Goal: Task Accomplishment & Management: Use online tool/utility

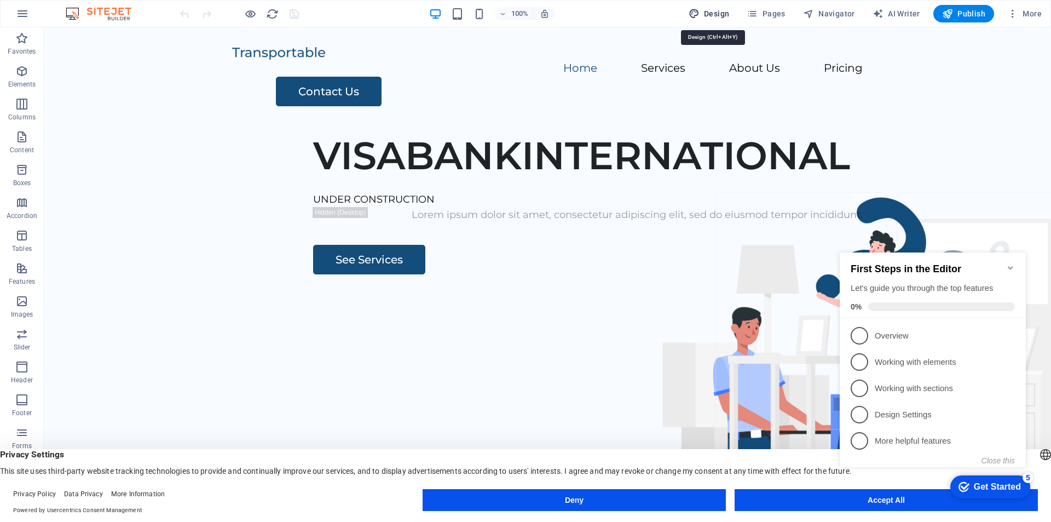
click at [717, 14] on span "Design" at bounding box center [709, 13] width 41 height 11
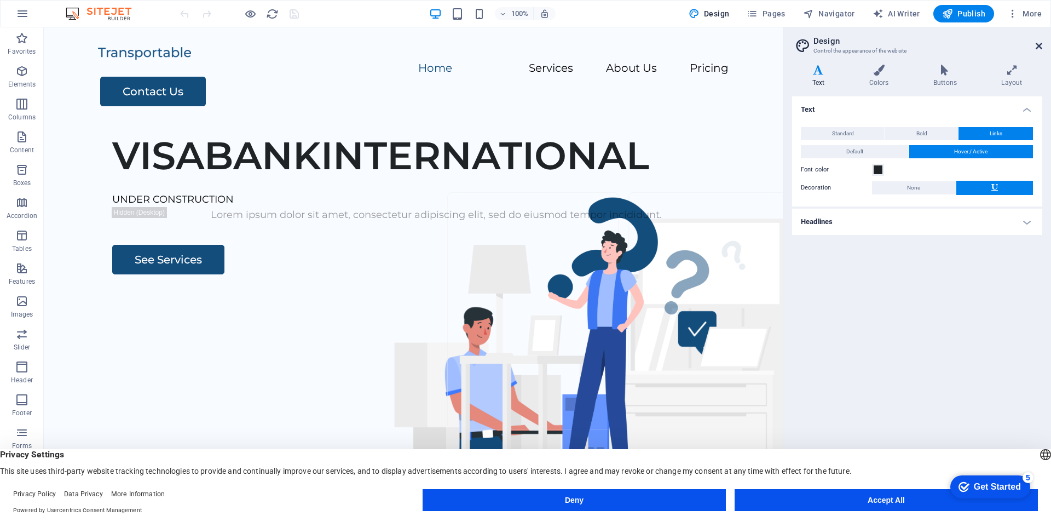
click at [1037, 45] on icon at bounding box center [1039, 46] width 7 height 9
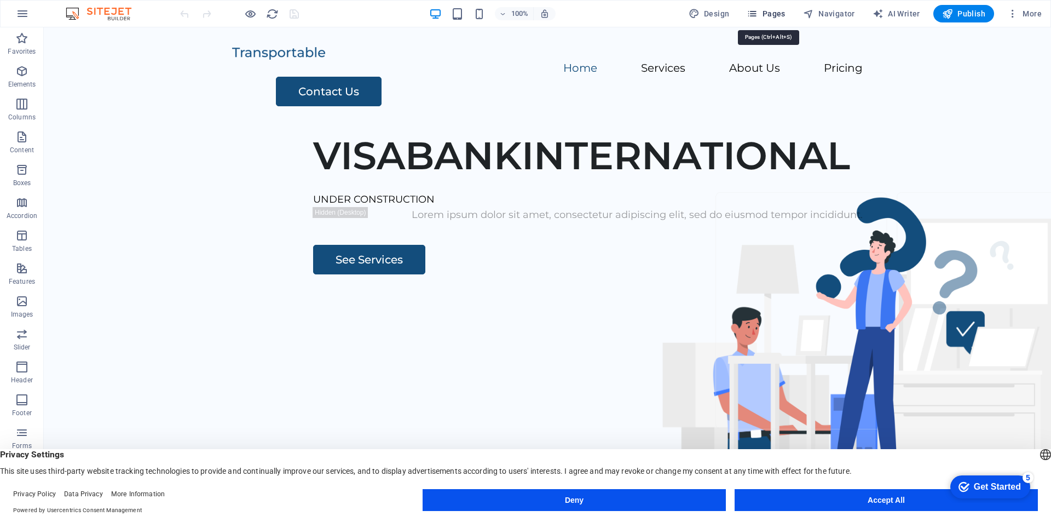
click at [758, 14] on icon "button" at bounding box center [752, 13] width 11 height 11
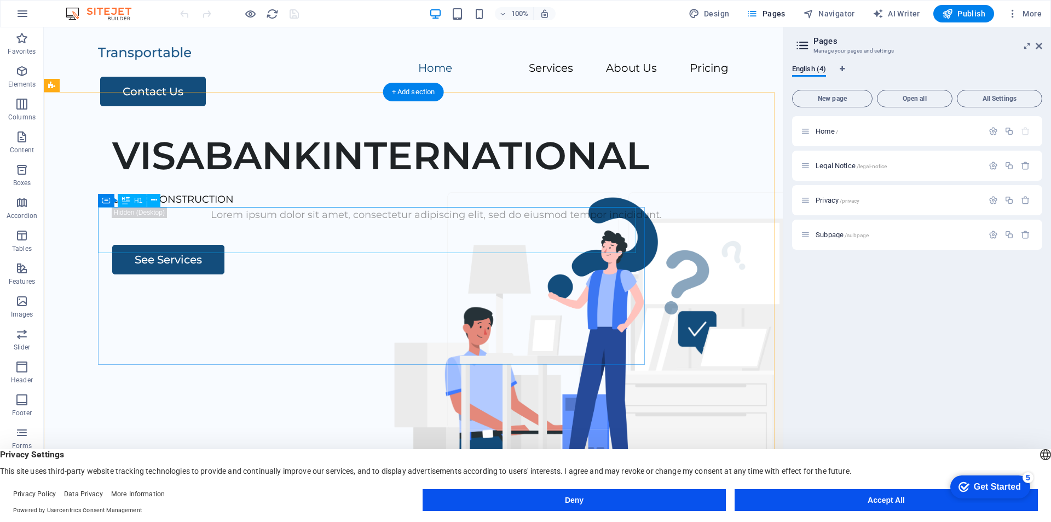
click at [403, 178] on div "VISABANKINTERNATIONAL" at bounding box center [436, 155] width 648 height 46
click at [305, 178] on div "VISABANKINTERNATIONAL" at bounding box center [436, 155] width 648 height 46
click at [190, 178] on div "VISABANKINTERNATIONAL" at bounding box center [436, 155] width 648 height 46
click at [1040, 48] on icon at bounding box center [1039, 46] width 7 height 9
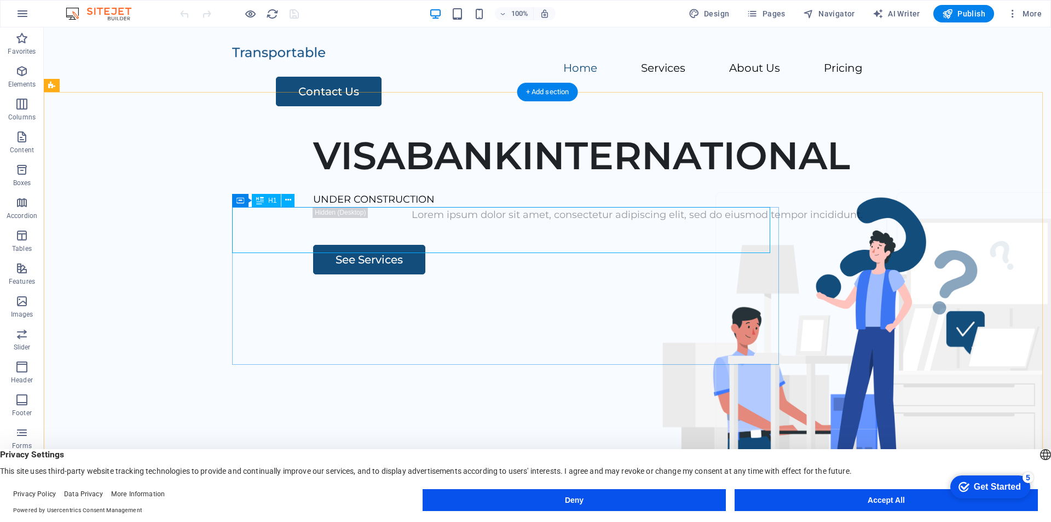
click at [383, 178] on div "VISABANKINTERNATIONAL" at bounding box center [637, 155] width 648 height 46
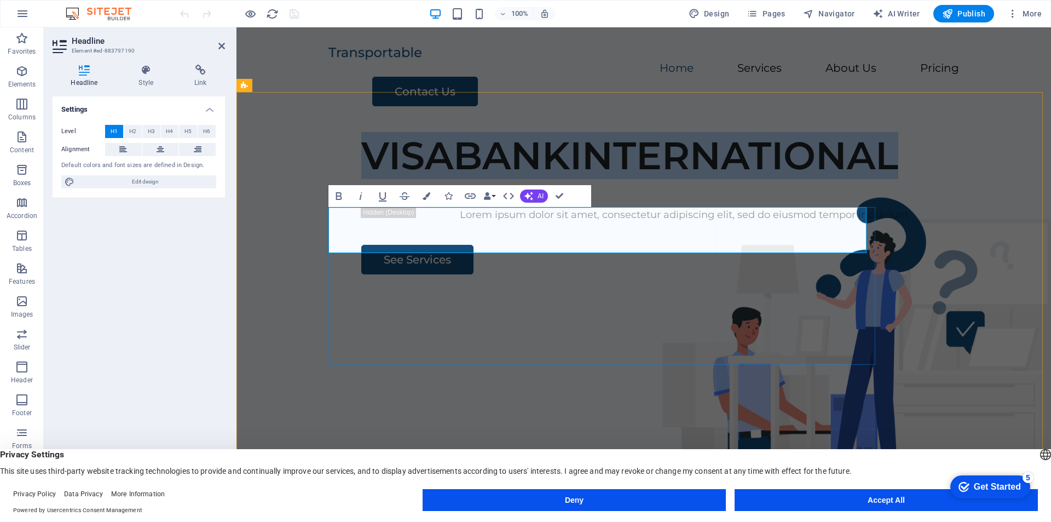
click at [361, 178] on h1 "VISABANKINTERNATIONAL" at bounding box center [685, 155] width 648 height 46
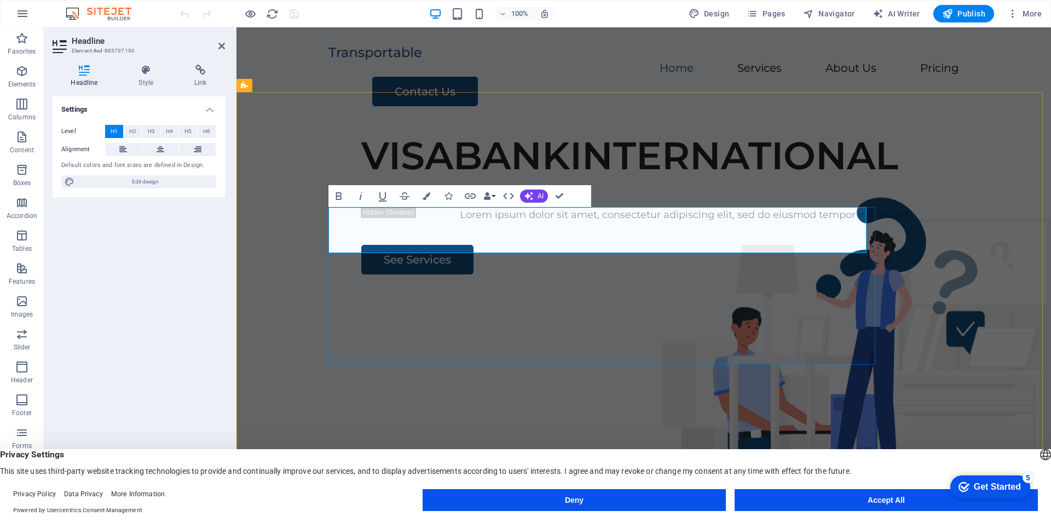
click at [422, 178] on h1 "VISABANKINTERNATIONAL" at bounding box center [685, 155] width 648 height 46
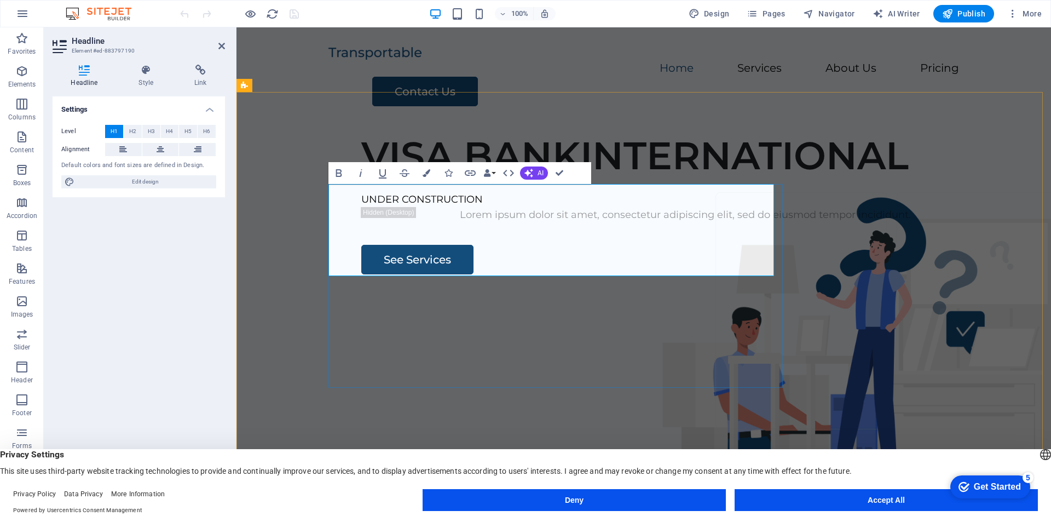
click at [447, 178] on h1 "VISA BANKINTERNATIONAL" at bounding box center [685, 155] width 648 height 46
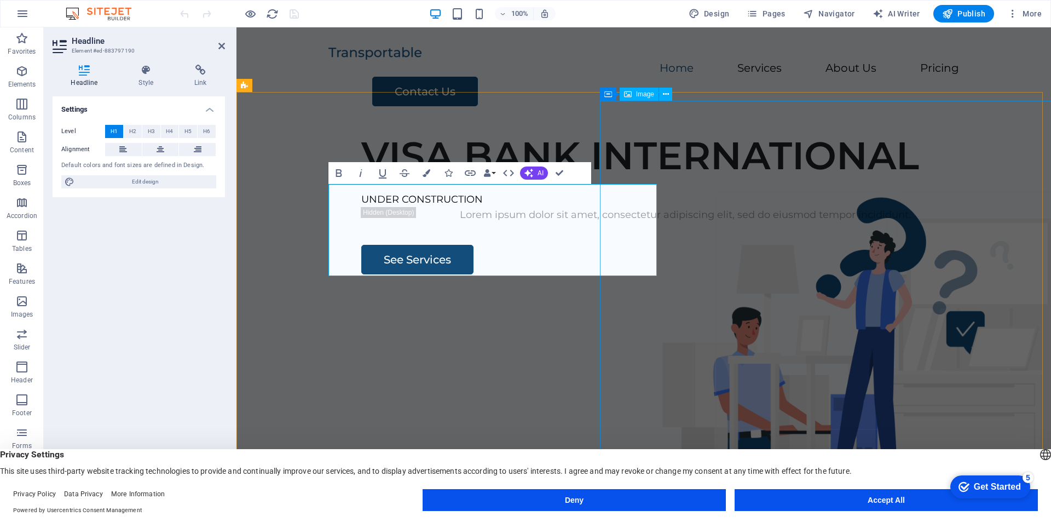
click at [734, 274] on figure at bounding box center [868, 457] width 520 height 367
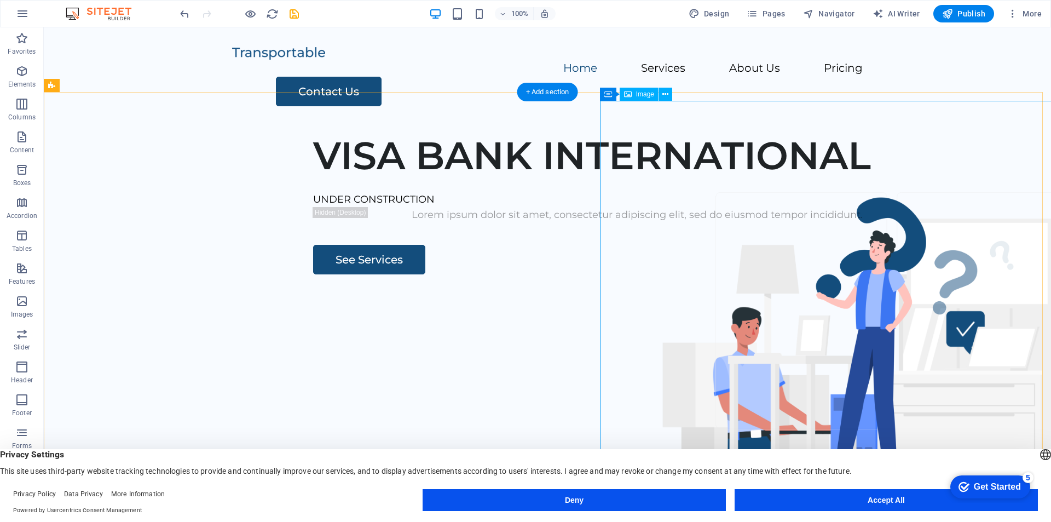
click at [648, 274] on figure at bounding box center [868, 457] width 520 height 367
click at [520, 178] on div "VISA BANK INTERNATIONAL" at bounding box center [637, 155] width 648 height 46
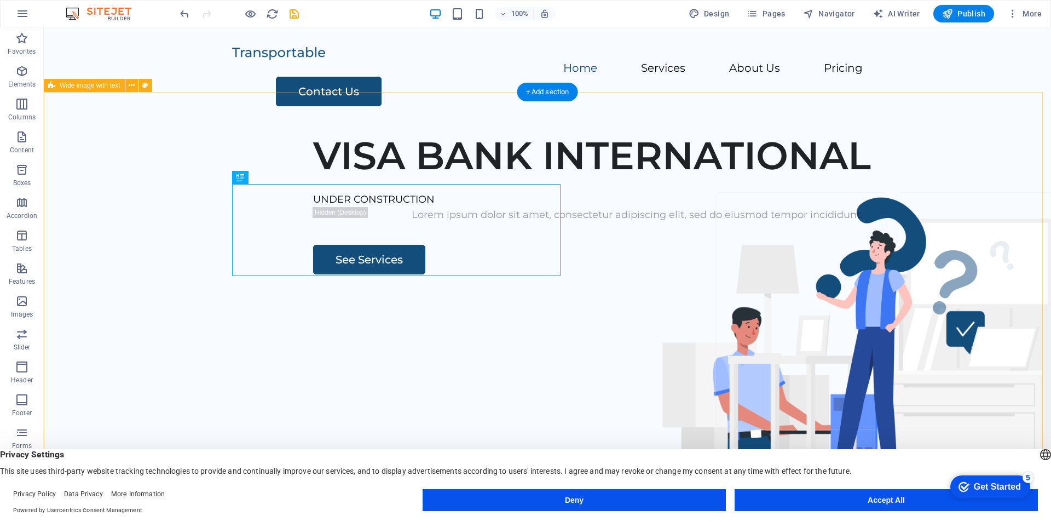
click at [491, 126] on div "VISA BANK INTERNATIONAL UNDER CONSTRUCTION Lorem ipsum dolor sit amet, consecte…" at bounding box center [547, 333] width 1007 height 419
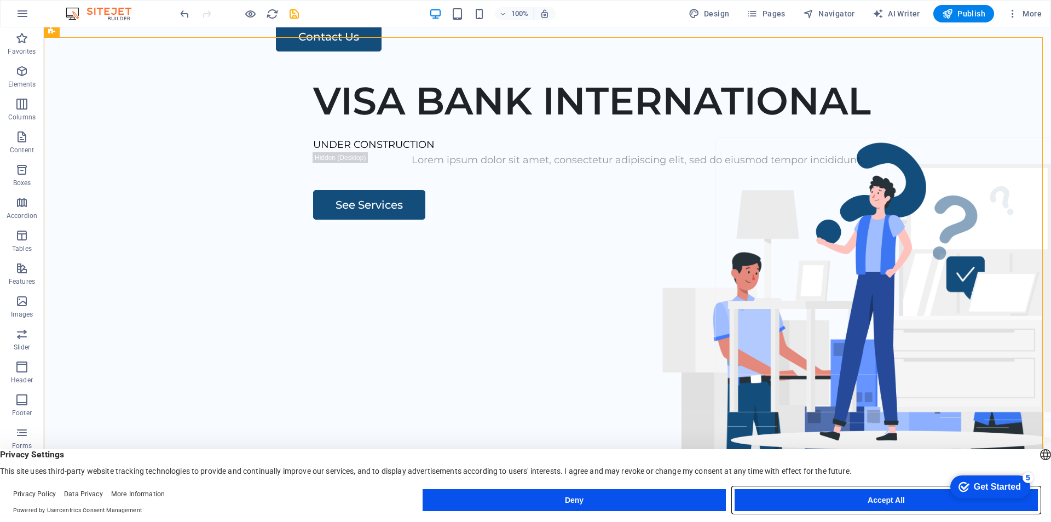
click at [857, 495] on button "Accept All" at bounding box center [886, 500] width 303 height 22
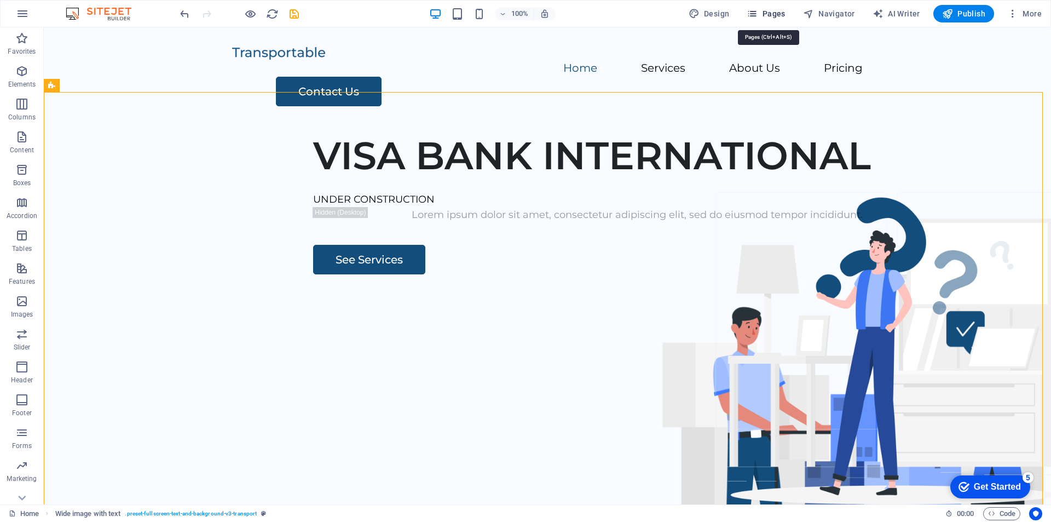
click at [755, 15] on icon "button" at bounding box center [752, 13] width 11 height 11
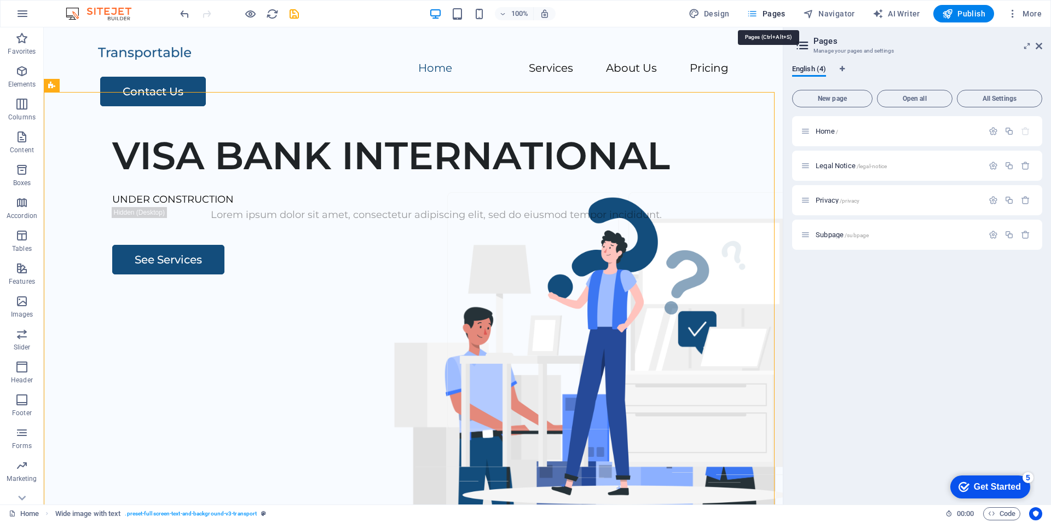
click at [755, 15] on icon "button" at bounding box center [752, 13] width 11 height 11
click at [1037, 45] on icon at bounding box center [1039, 46] width 7 height 9
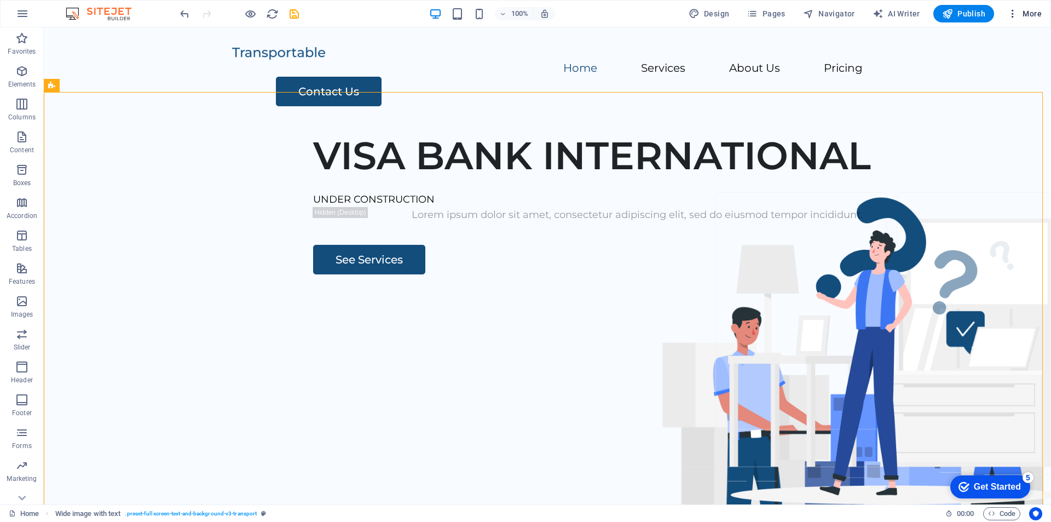
click at [1037, 15] on span "More" at bounding box center [1024, 13] width 34 height 11
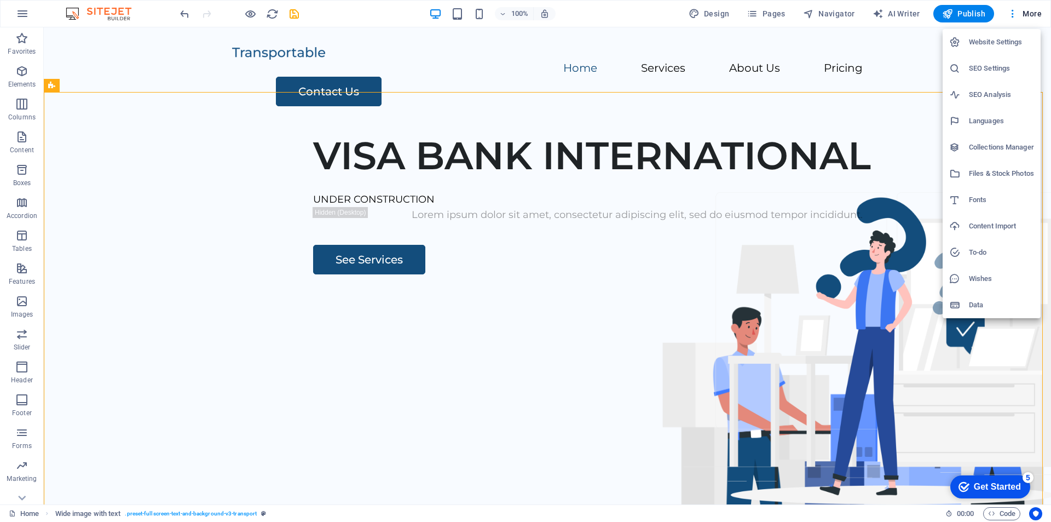
click at [1001, 44] on h6 "Website Settings" at bounding box center [1001, 42] width 65 height 13
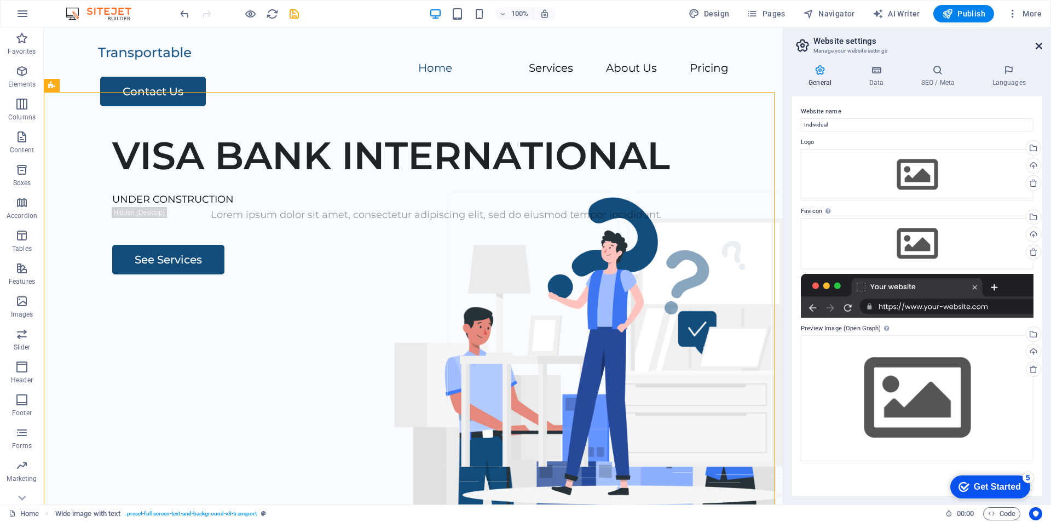
click at [1039, 46] on icon at bounding box center [1039, 46] width 7 height 9
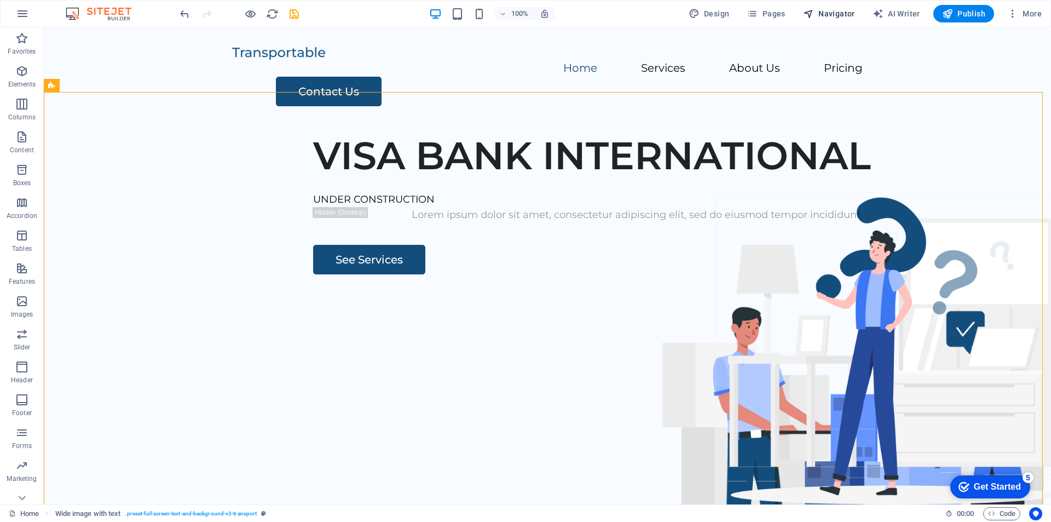
click at [831, 15] on span "Navigator" at bounding box center [829, 13] width 52 height 11
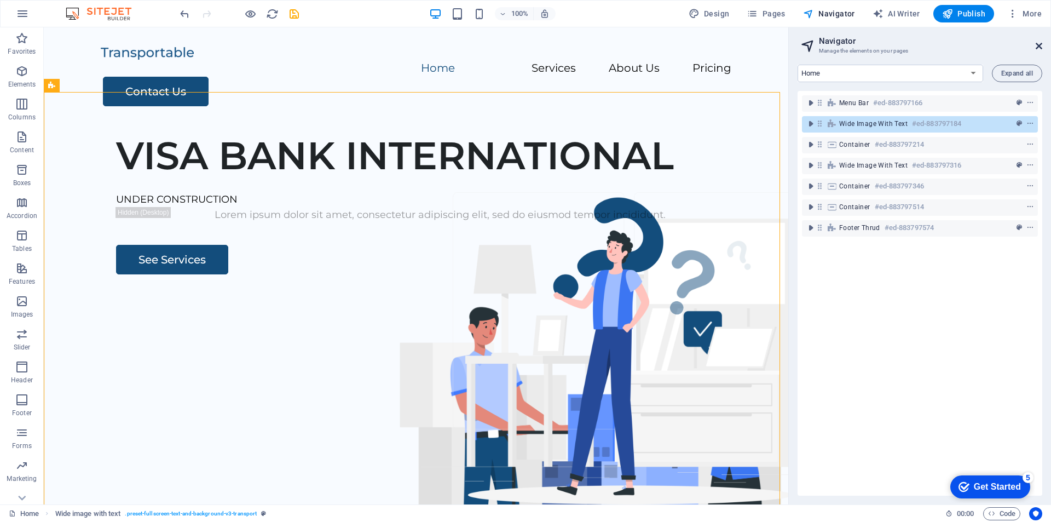
click at [1040, 44] on icon at bounding box center [1039, 46] width 7 height 9
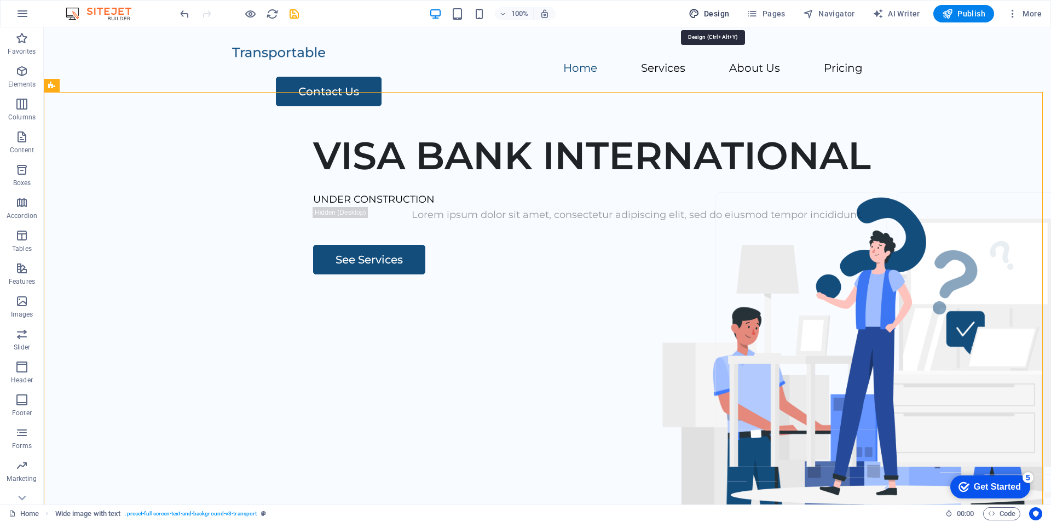
click at [707, 16] on span "Design" at bounding box center [709, 13] width 41 height 11
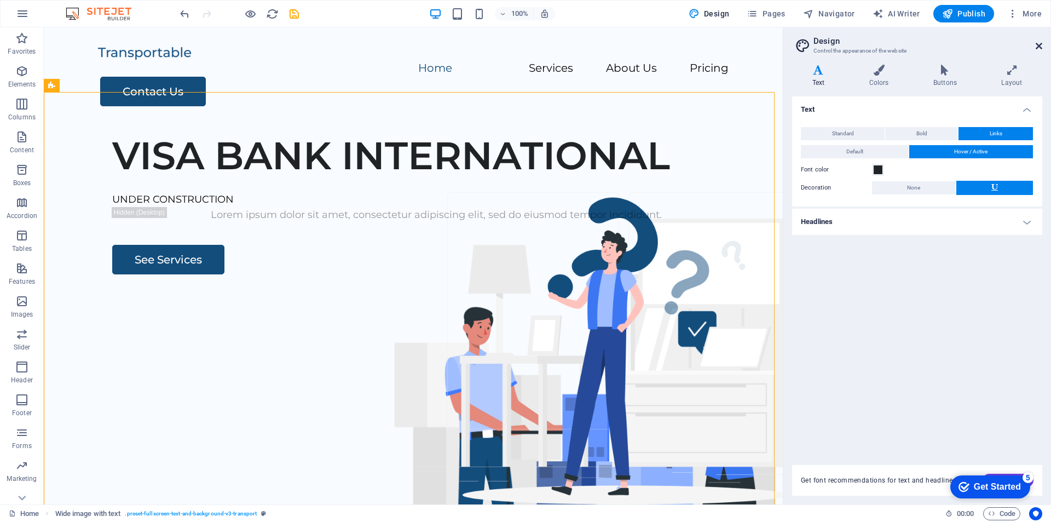
click at [1036, 49] on icon at bounding box center [1039, 46] width 7 height 9
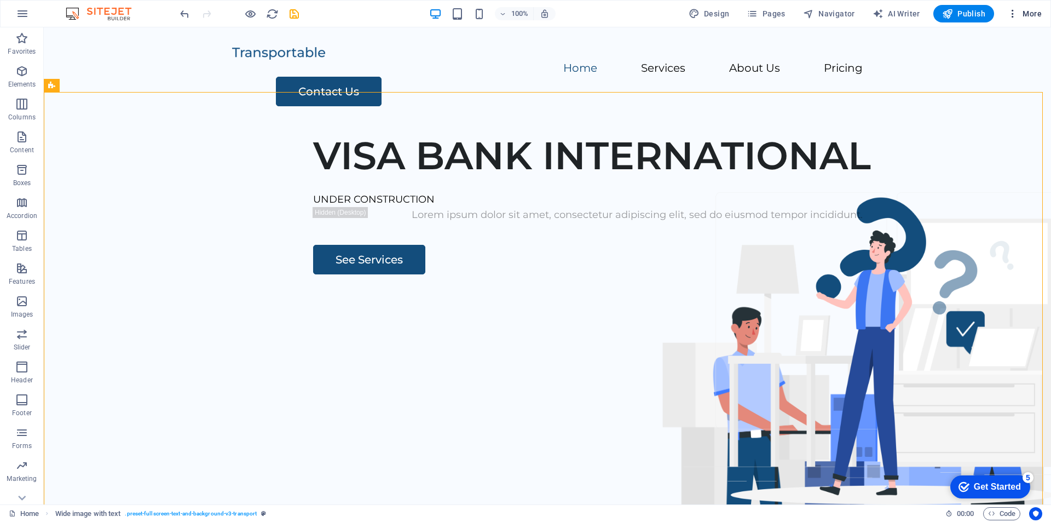
click at [1036, 13] on span "More" at bounding box center [1024, 13] width 34 height 11
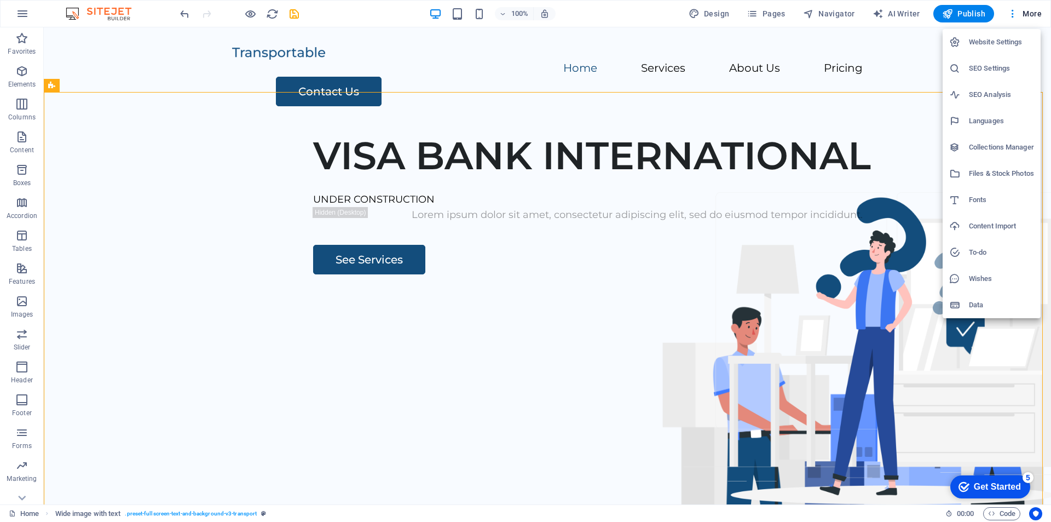
click at [400, 224] on div at bounding box center [525, 261] width 1051 height 522
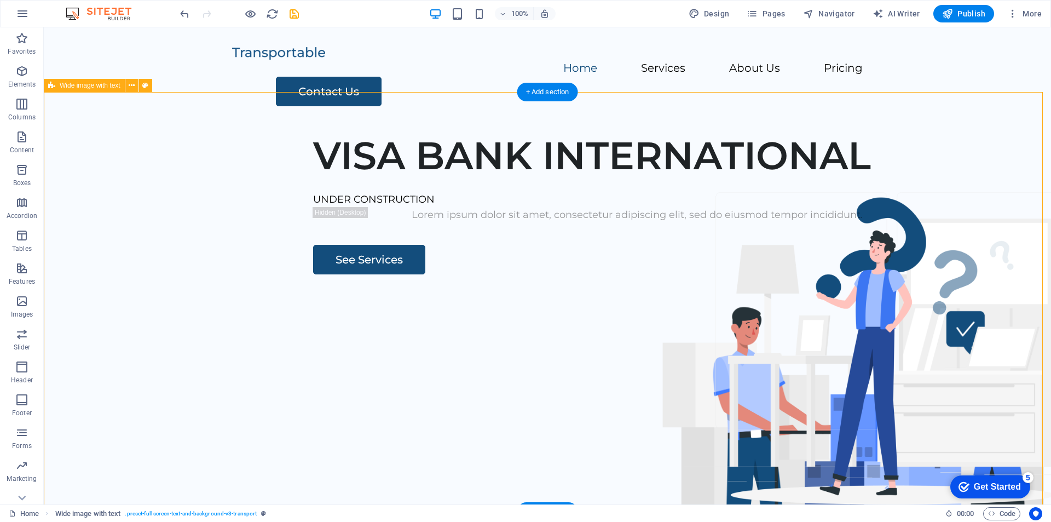
click at [130, 171] on div "VISA BANK INTERNATIONAL UNDER CONSTRUCTION Lorem ipsum dolor sit amet, consecte…" at bounding box center [547, 333] width 1007 height 419
click at [133, 89] on icon at bounding box center [132, 85] width 6 height 11
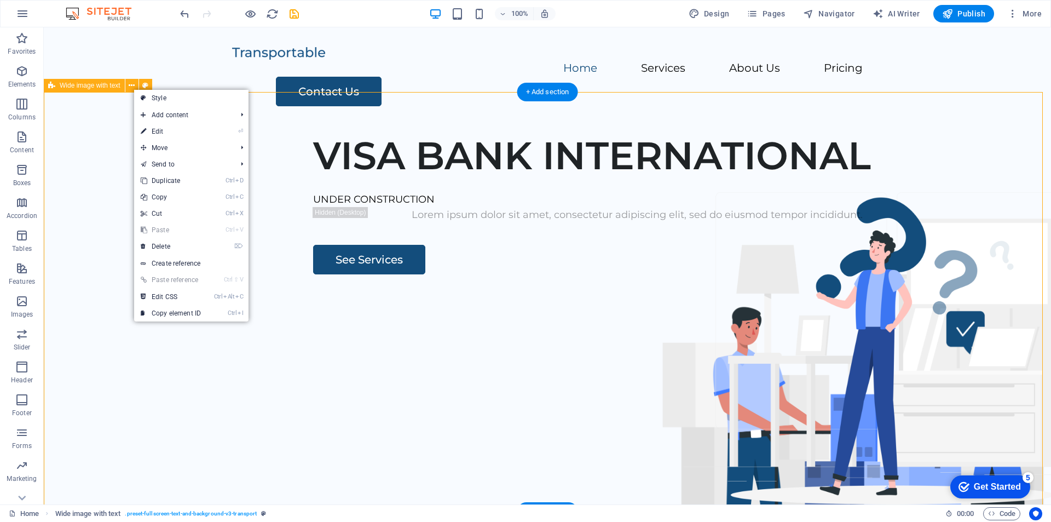
click at [62, 181] on div "VISA BANK INTERNATIONAL UNDER CONSTRUCTION Lorem ipsum dolor sit amet, consecte…" at bounding box center [547, 333] width 1007 height 419
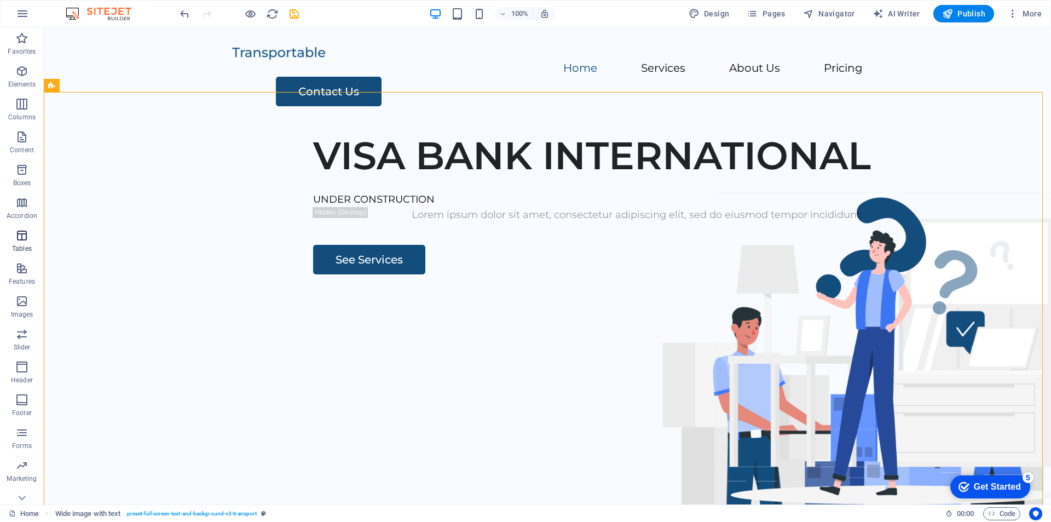
scroll to position [16, 0]
click at [21, 258] on icon "button" at bounding box center [21, 252] width 13 height 13
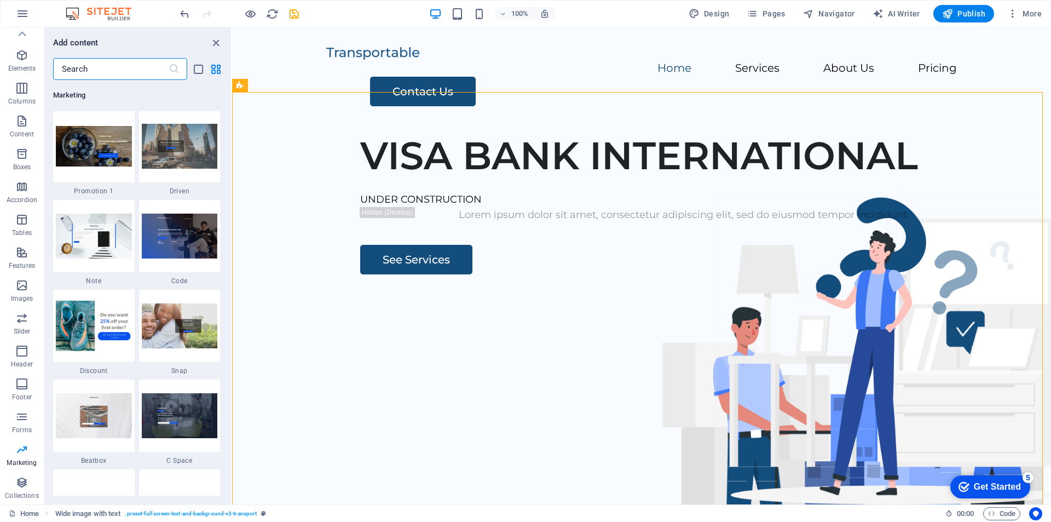
scroll to position [9442, 0]
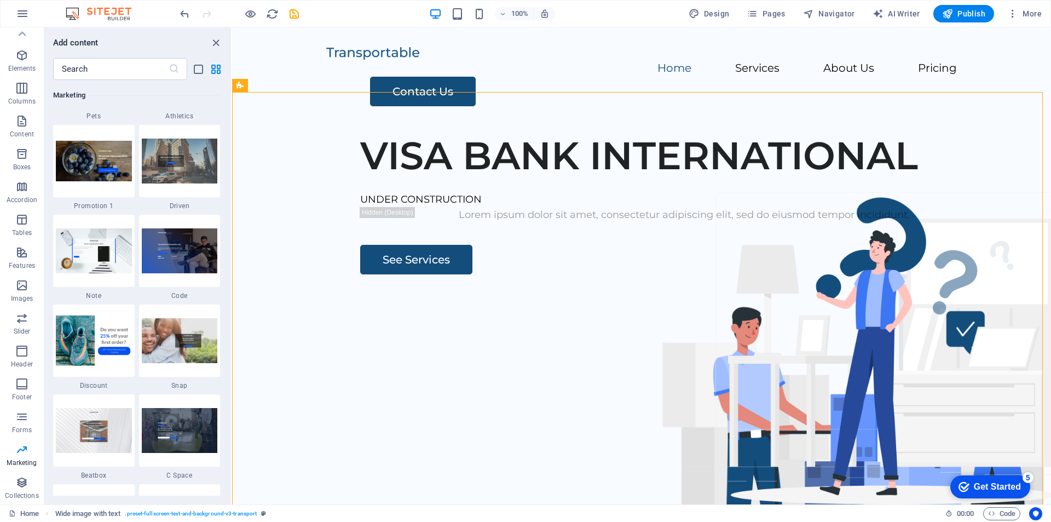
drag, startPoint x: 226, startPoint y: 451, endPoint x: 227, endPoint y: 364, distance: 86.5
click at [227, 364] on div "Favorites 1 Star Headline 1 Star Container Elements 1 Star Headline 1 Star Text…" at bounding box center [137, 288] width 187 height 416
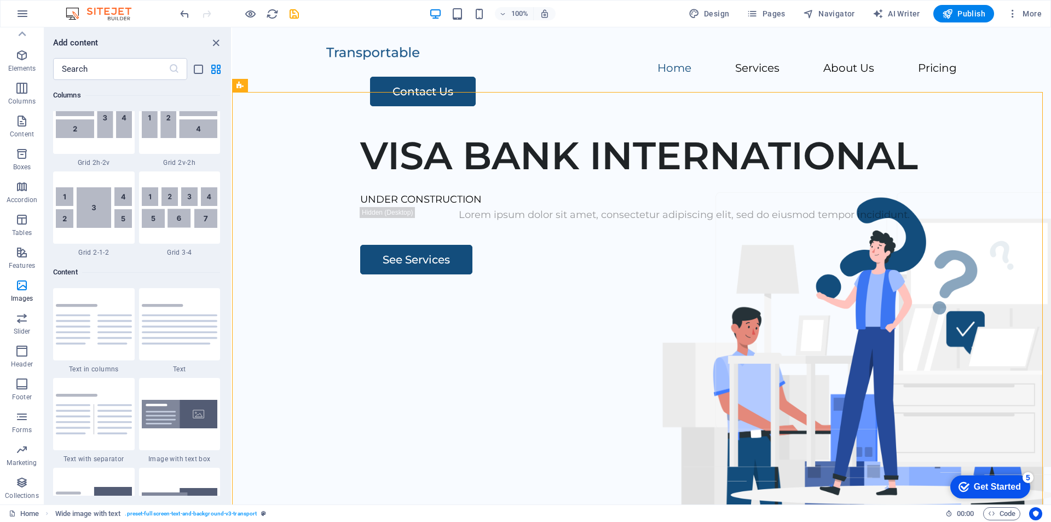
scroll to position [0, 0]
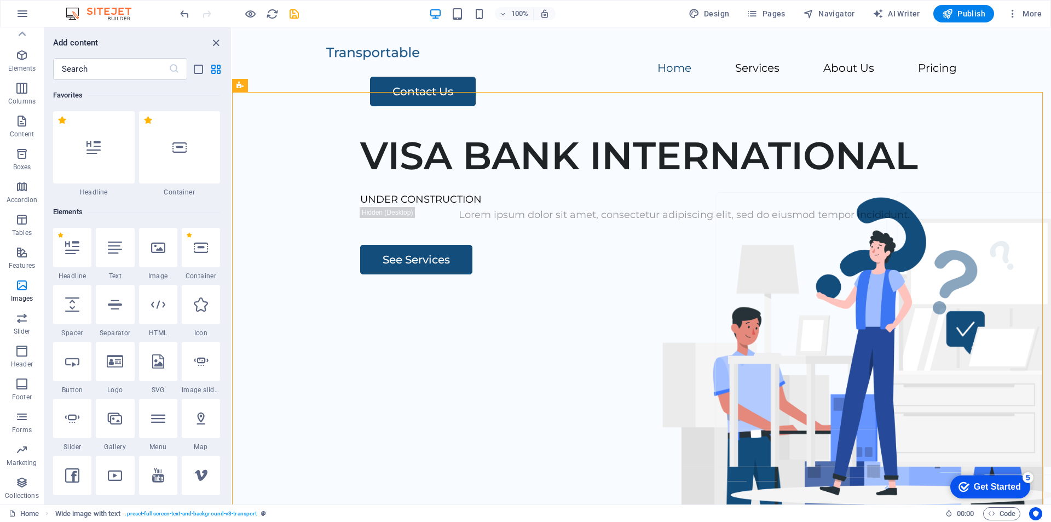
drag, startPoint x: 229, startPoint y: 448, endPoint x: 2, endPoint y: 21, distance: 483.4
click at [216, 69] on icon "grid-view" at bounding box center [216, 69] width 13 height 13
click at [201, 67] on icon "list-view" at bounding box center [198, 69] width 13 height 13
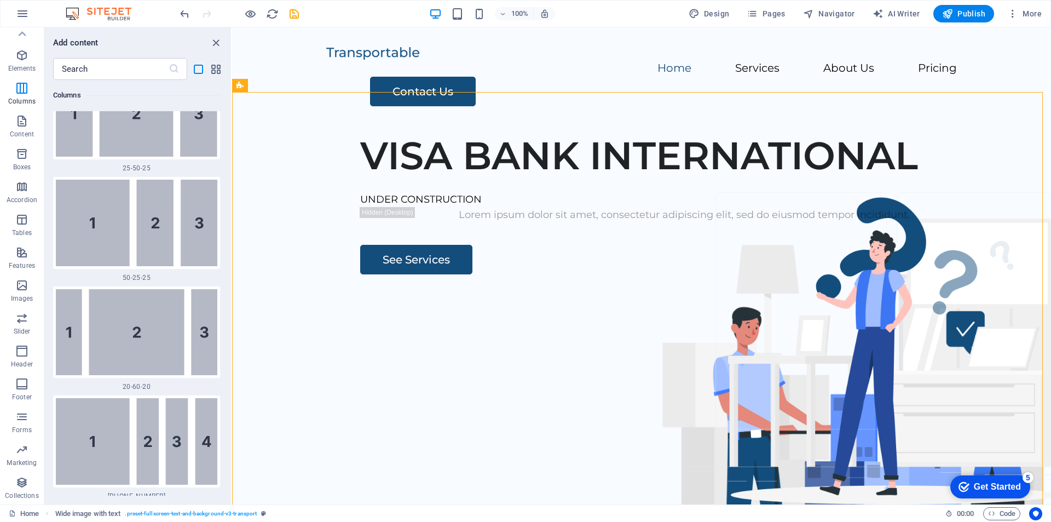
scroll to position [4215, 0]
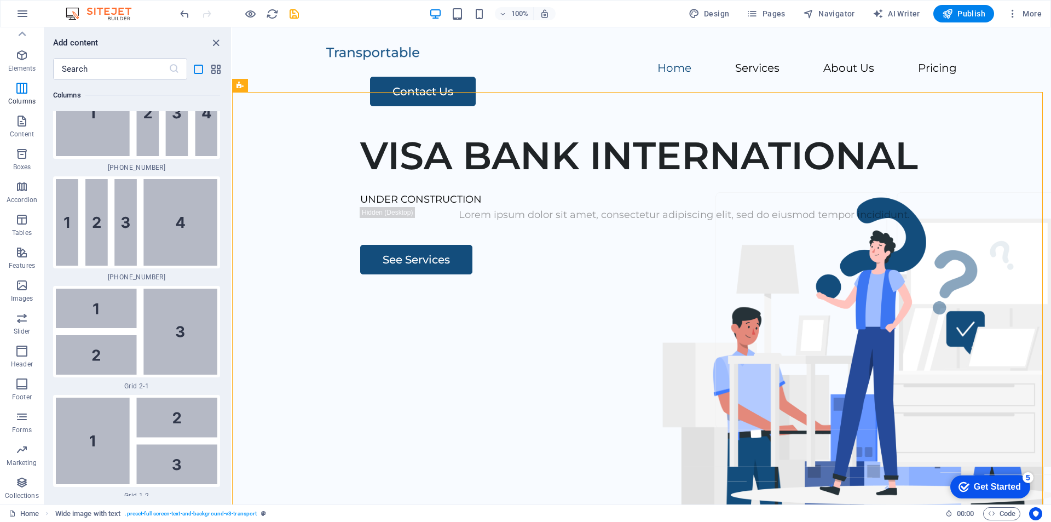
drag, startPoint x: 227, startPoint y: 155, endPoint x: 227, endPoint y: 195, distance: 40.0
click at [230, 200] on div "Favorites 1 Star Headline 1 Star Container Elements 1 Star Headline 1 Star Text…" at bounding box center [137, 288] width 187 height 416
drag, startPoint x: 226, startPoint y: 183, endPoint x: 222, endPoint y: 189, distance: 7.4
click at [225, 216] on div "Favorites 1 Star Headline 1 Star Container Elements 1 Star Headline 1 Star Text…" at bounding box center [137, 288] width 187 height 416
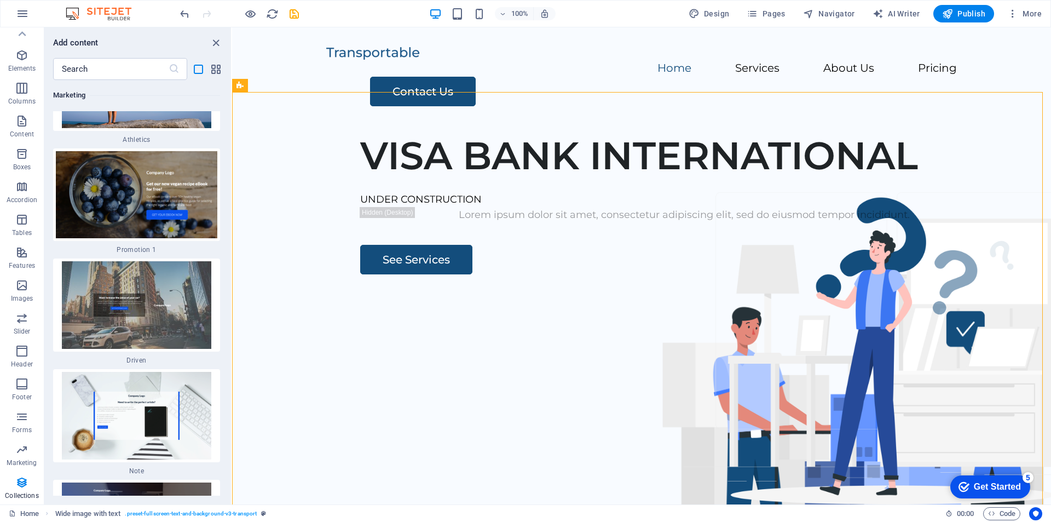
scroll to position [21280, 0]
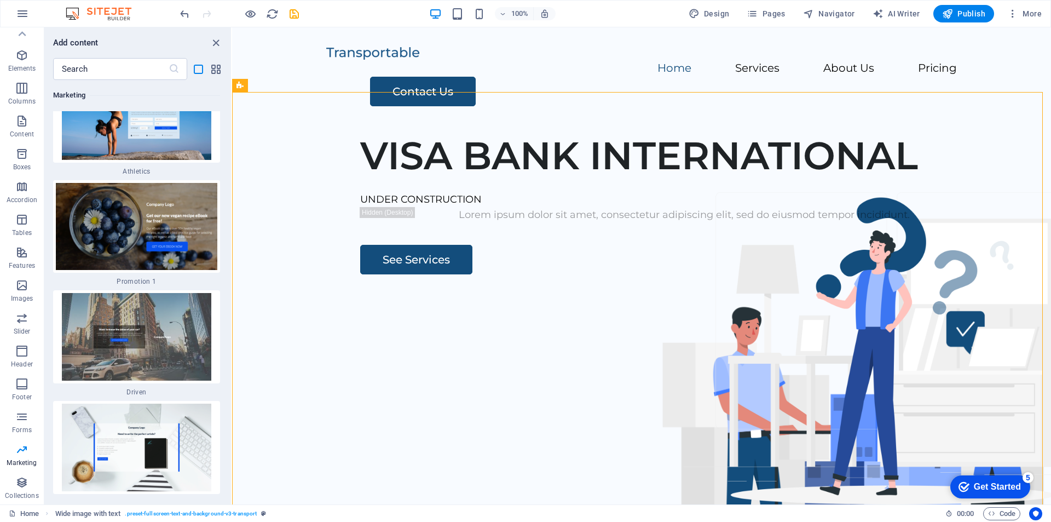
drag, startPoint x: 229, startPoint y: 157, endPoint x: 0, endPoint y: 426, distance: 353.4
click at [142, 211] on img at bounding box center [136, 226] width 161 height 87
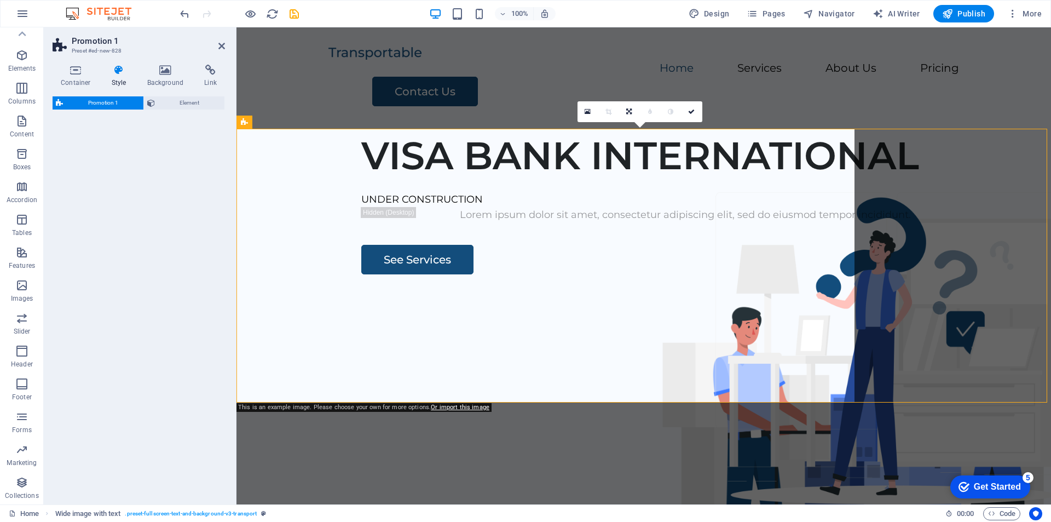
select select "rem"
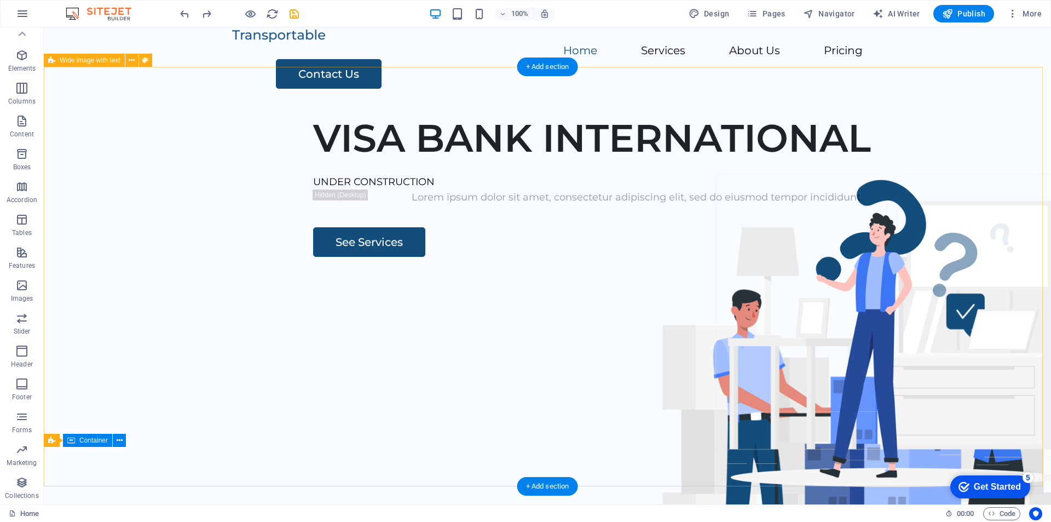
scroll to position [0, 0]
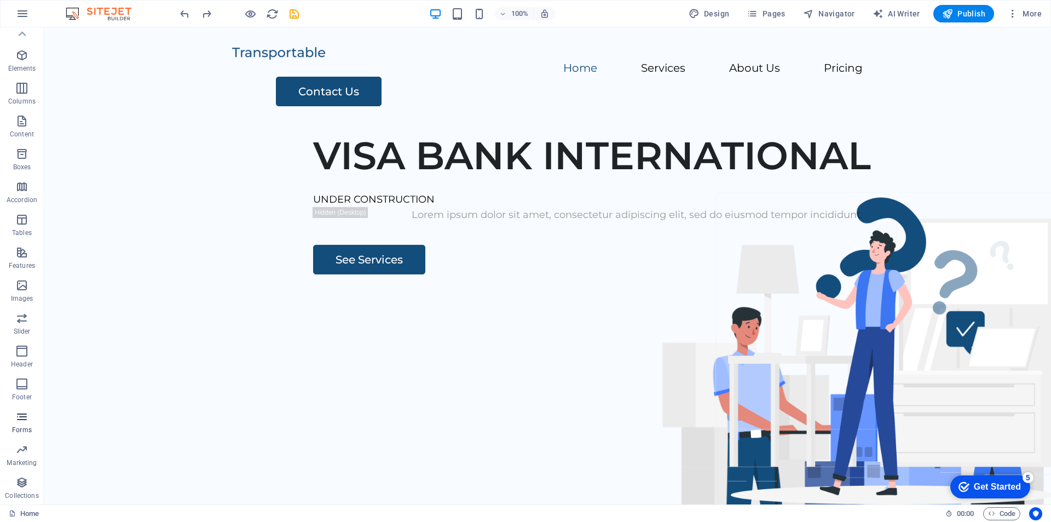
click at [25, 418] on icon "button" at bounding box center [21, 416] width 13 height 13
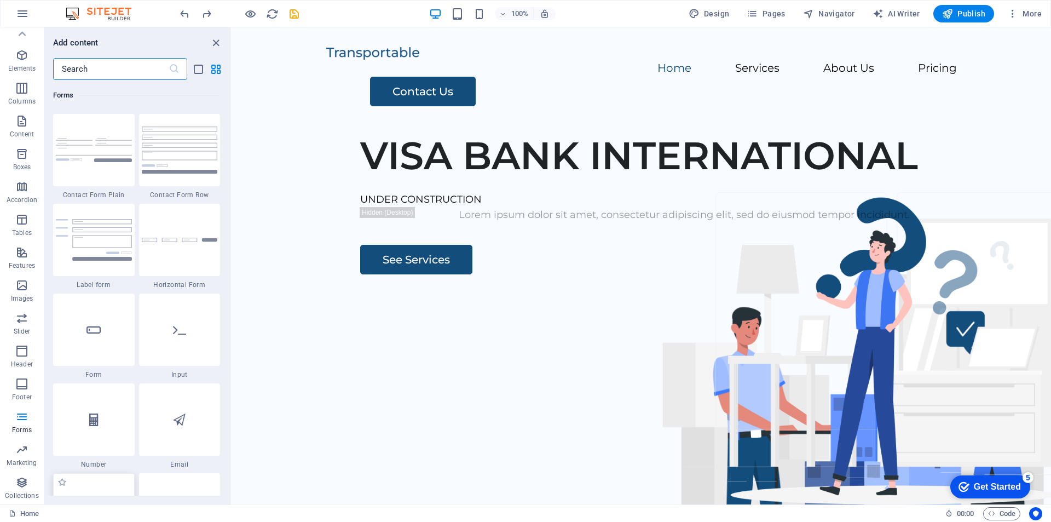
scroll to position [8157, 0]
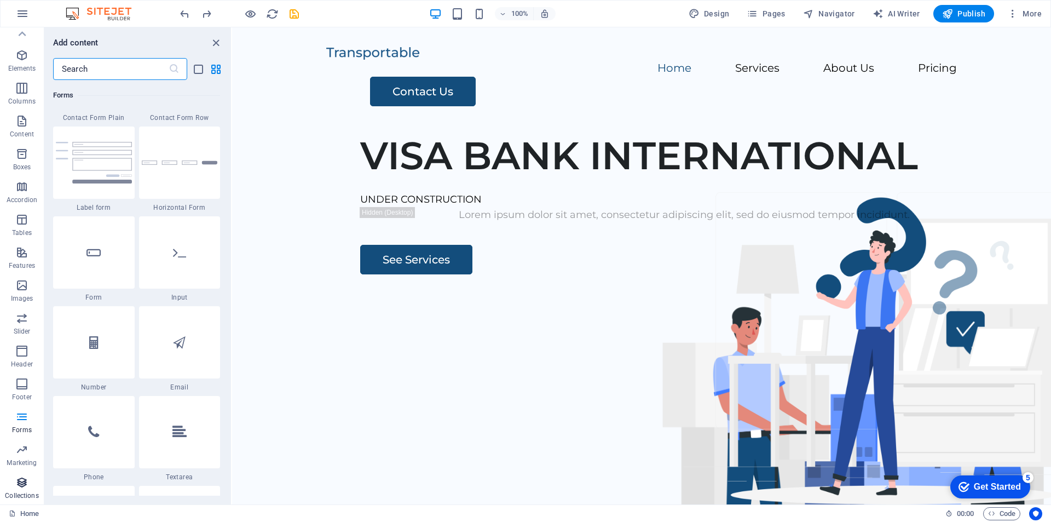
click at [19, 481] on icon "button" at bounding box center [21, 482] width 13 height 13
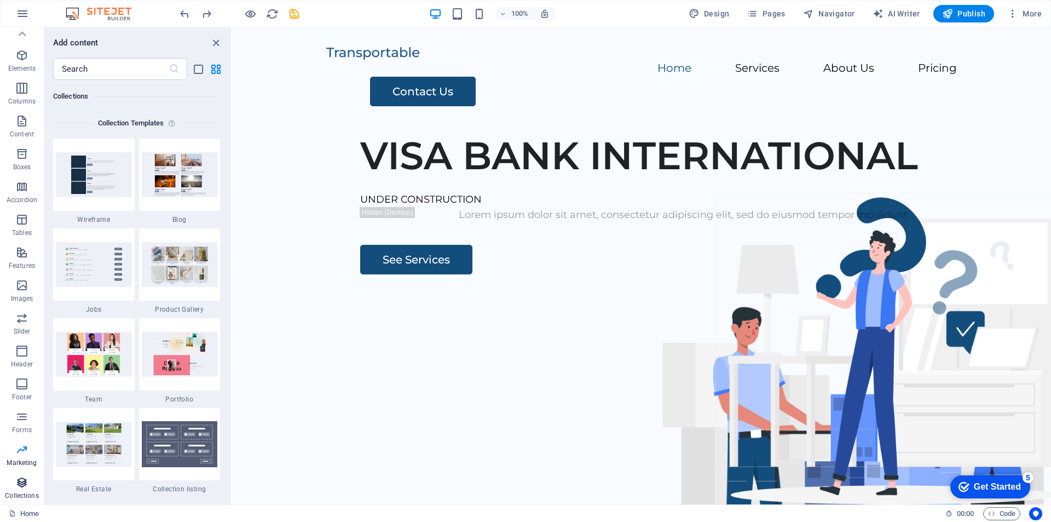
scroll to position [10022, 0]
click at [20, 457] on span "Marketing" at bounding box center [22, 456] width 44 height 26
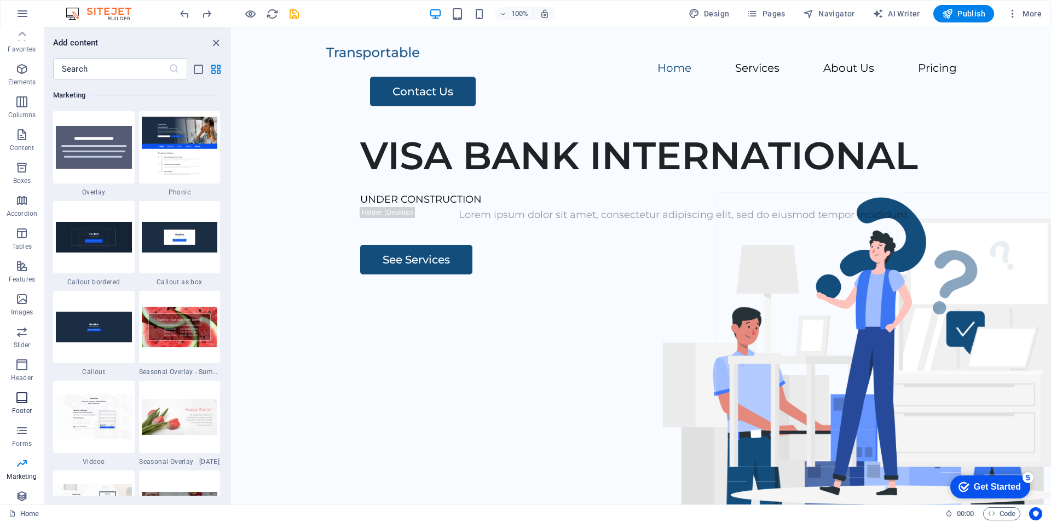
scroll to position [0, 0]
click at [21, 268] on icon "button" at bounding box center [21, 268] width 13 height 13
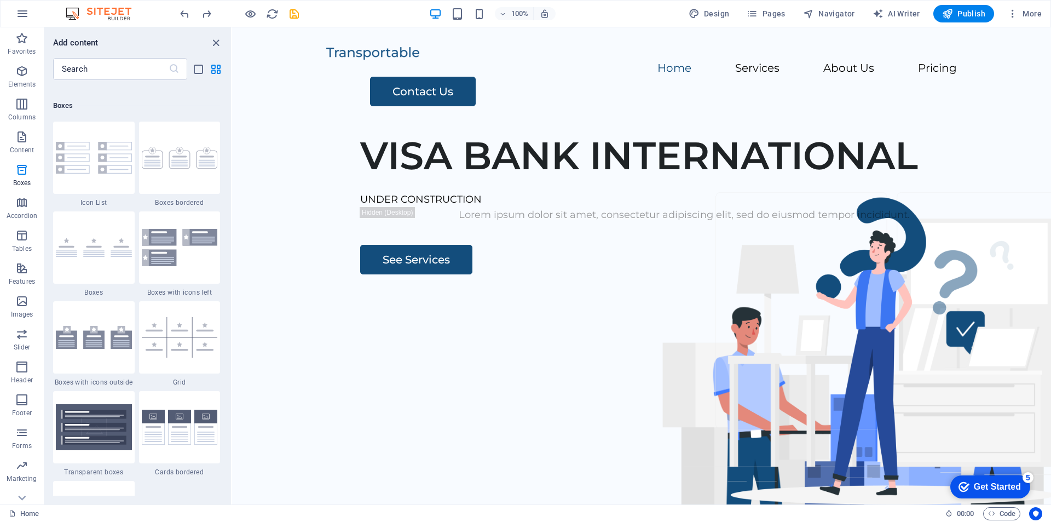
scroll to position [3008, 0]
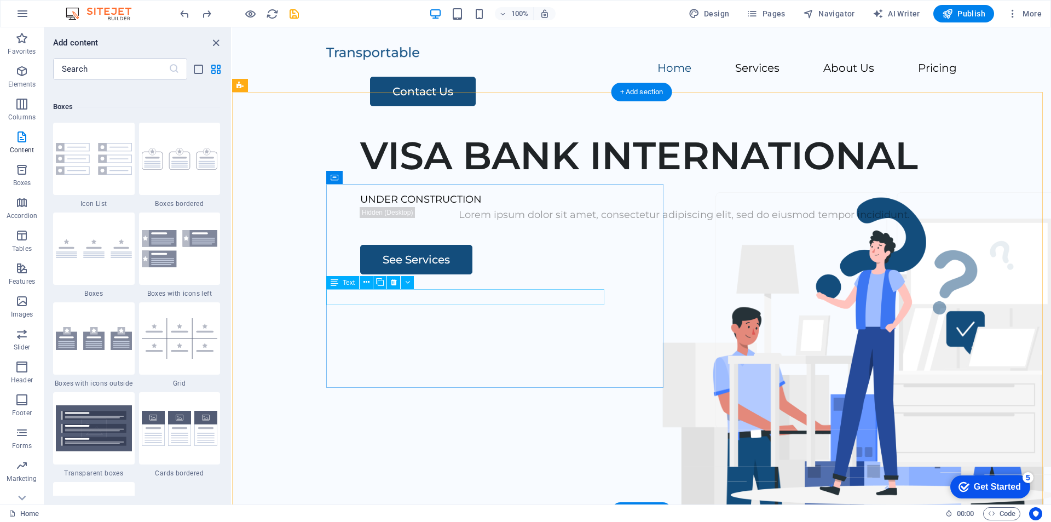
click at [474, 207] on div "UNDER CONSTRUCTION" at bounding box center [684, 200] width 648 height 16
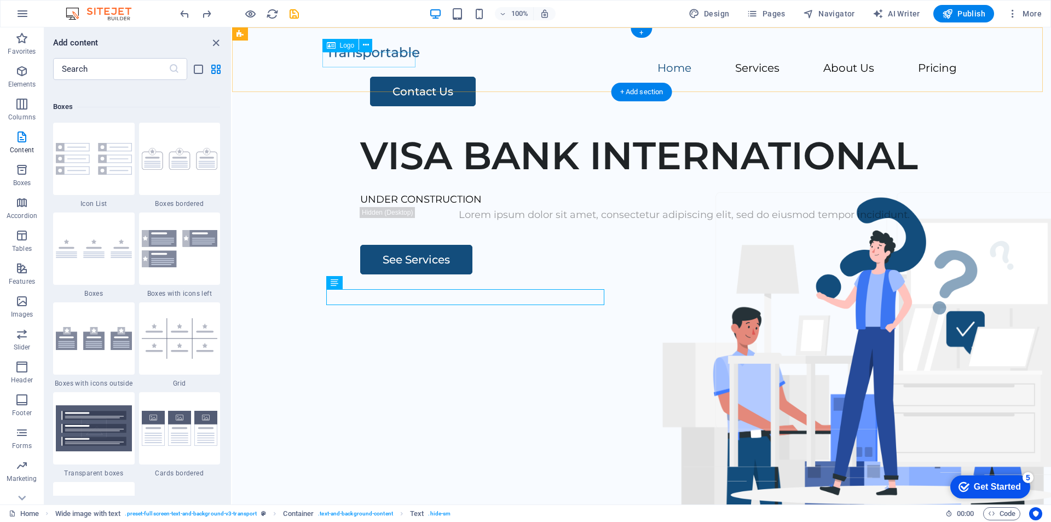
click at [391, 61] on div at bounding box center [641, 53] width 631 height 16
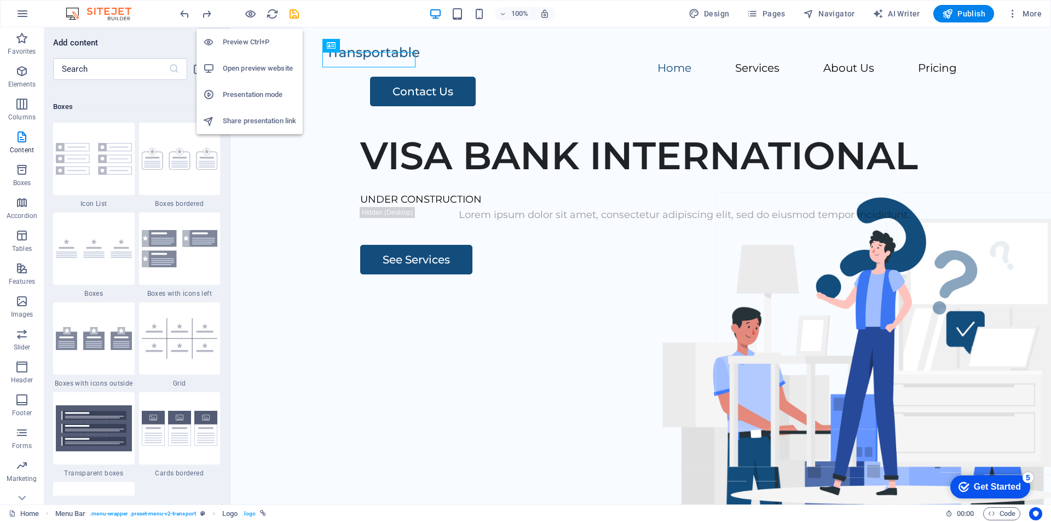
click at [262, 91] on h6 "Presentation mode" at bounding box center [259, 94] width 73 height 13
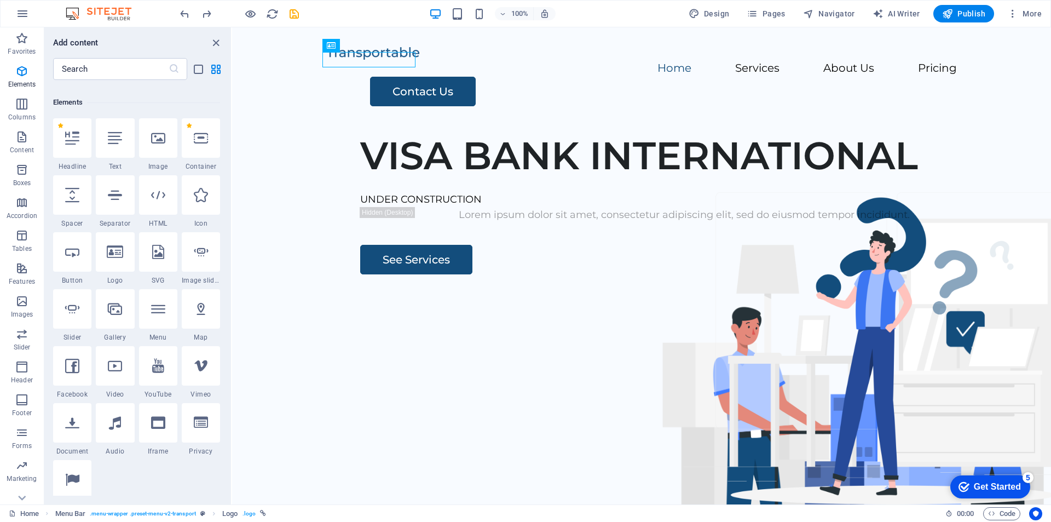
scroll to position [0, 0]
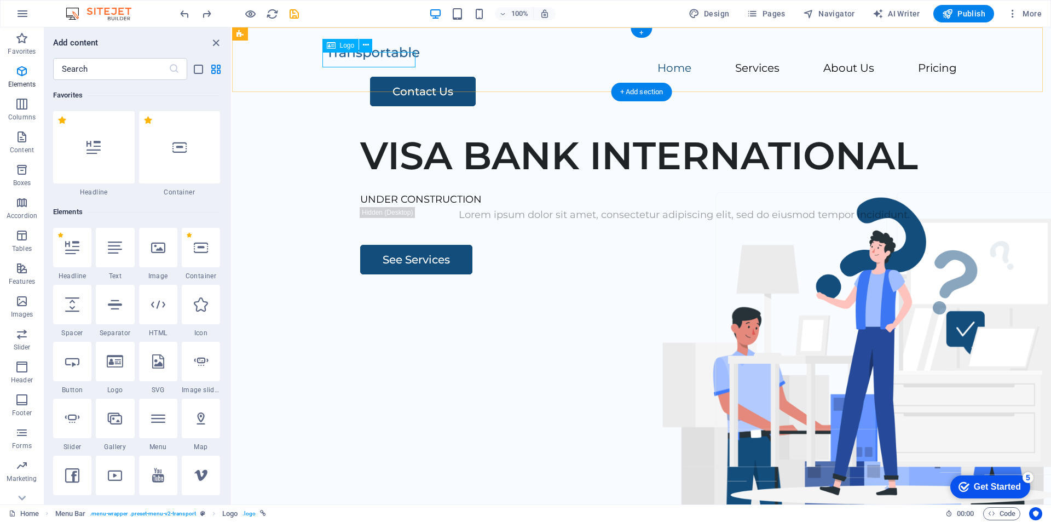
click at [332, 57] on div at bounding box center [641, 53] width 631 height 16
click at [348, 61] on div at bounding box center [641, 53] width 631 height 16
select select "px"
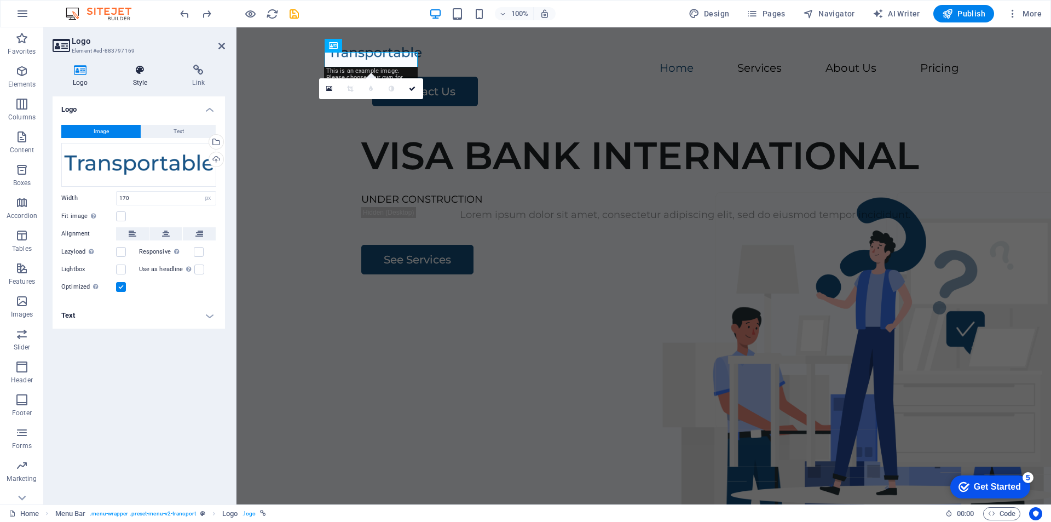
click at [136, 74] on icon at bounding box center [140, 70] width 55 height 11
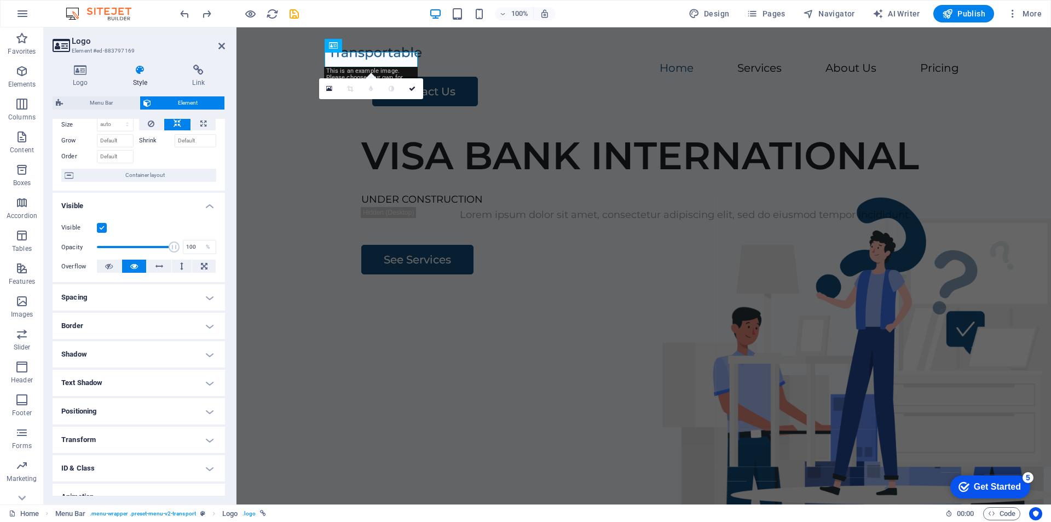
scroll to position [86, 0]
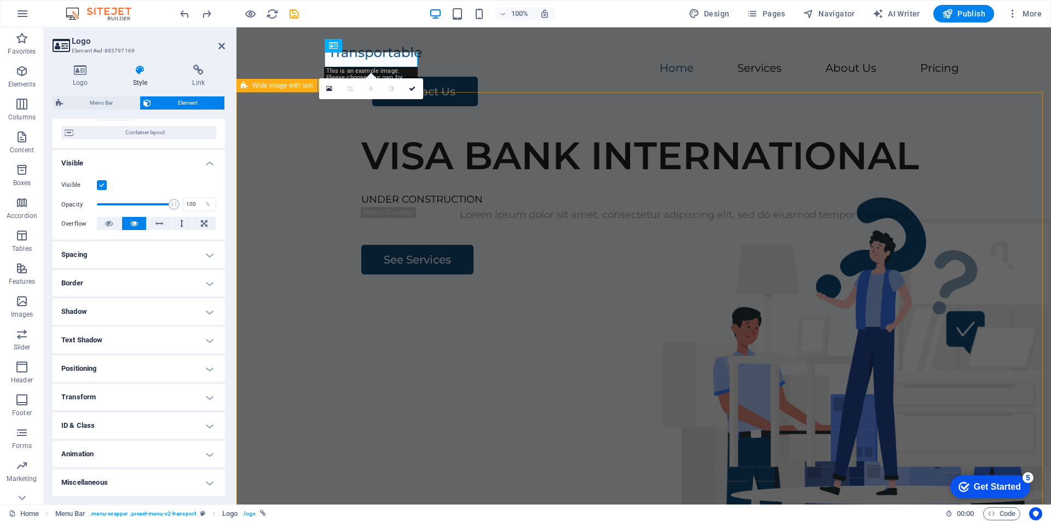
click at [290, 182] on div "VISA BANK INTERNATIONAL UNDER CONSTRUCTION Lorem ipsum dolor sit amet, consecte…" at bounding box center [643, 333] width 815 height 419
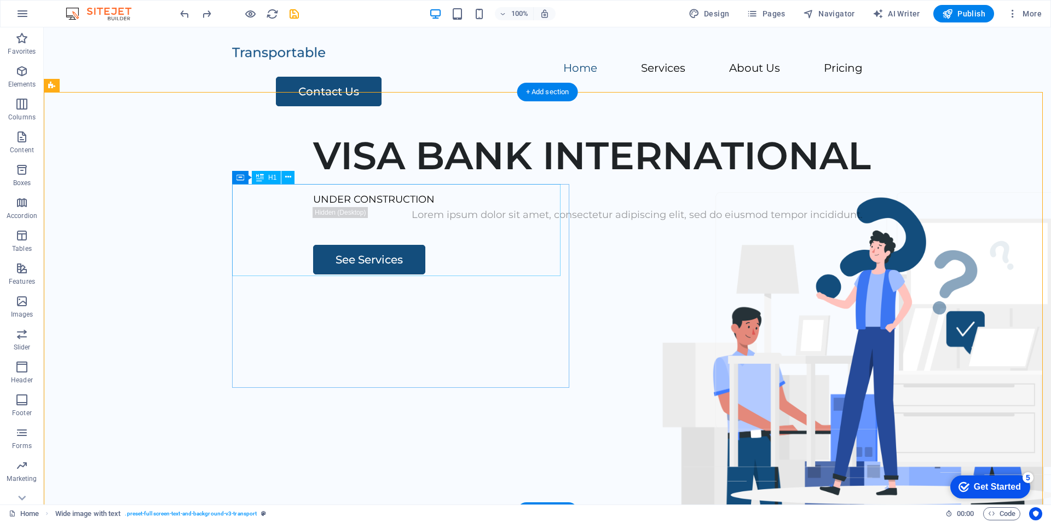
click at [313, 178] on div "VISA BANK INTERNATIONAL" at bounding box center [637, 155] width 648 height 46
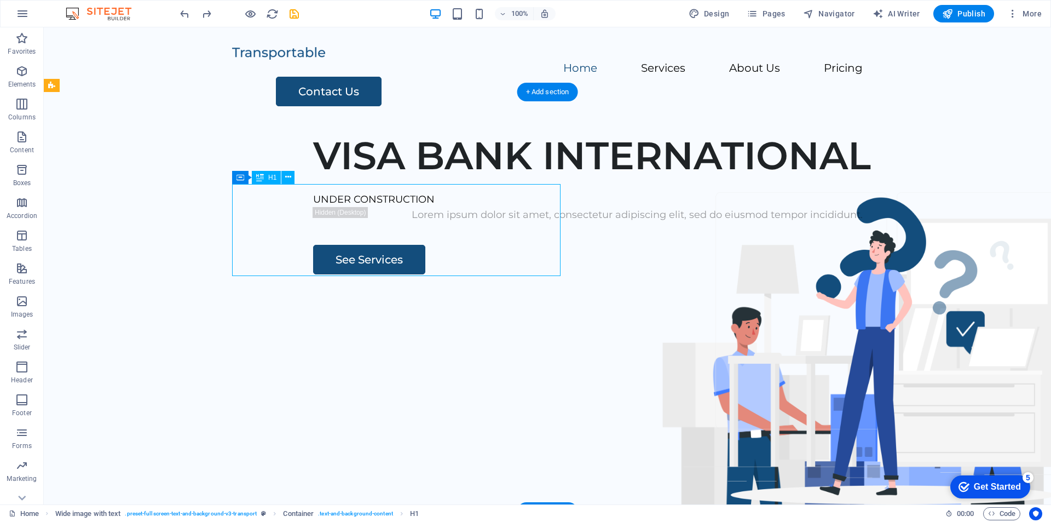
click at [313, 178] on div "VISA BANK INTERNATIONAL" at bounding box center [637, 155] width 648 height 46
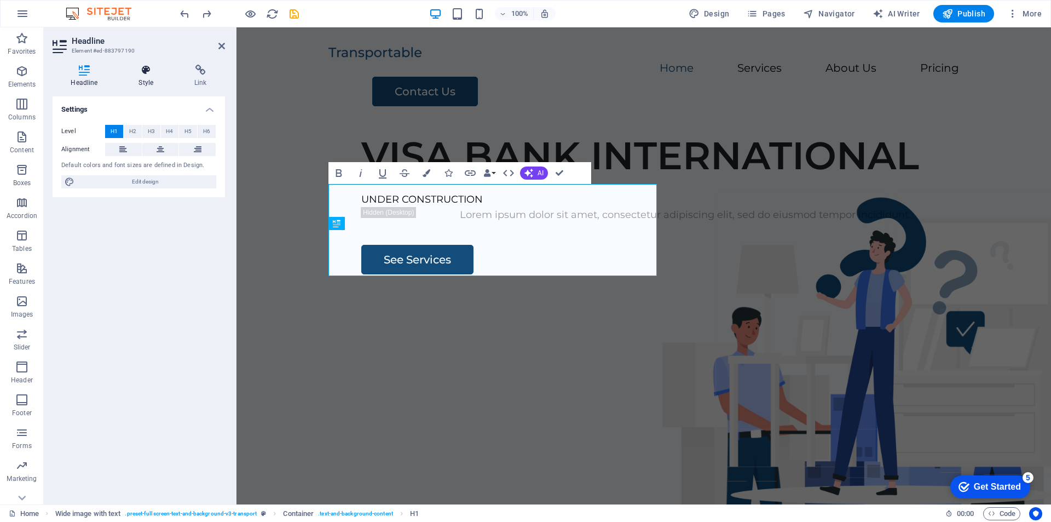
click at [145, 76] on h4 "Style" at bounding box center [148, 76] width 56 height 23
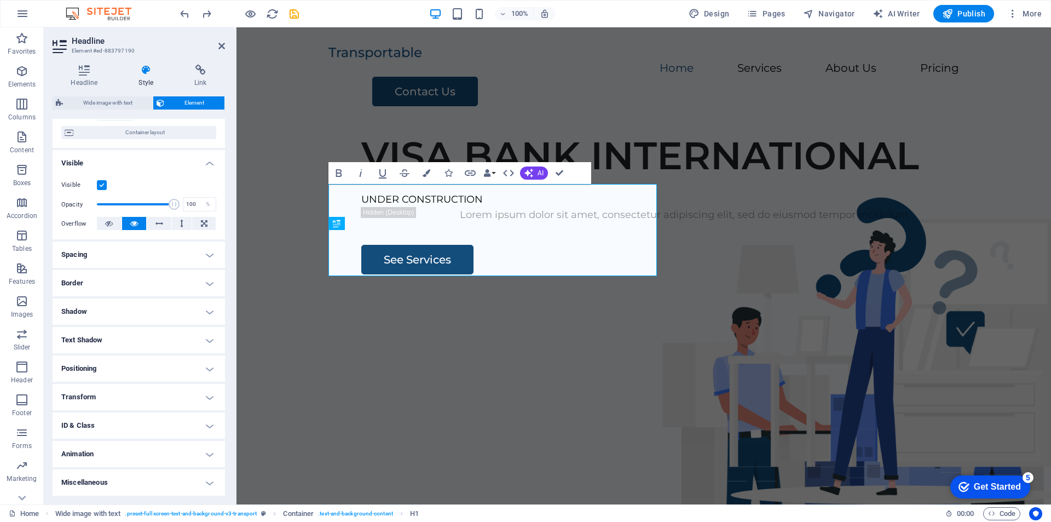
click at [193, 454] on h4 "Animation" at bounding box center [139, 454] width 172 height 26
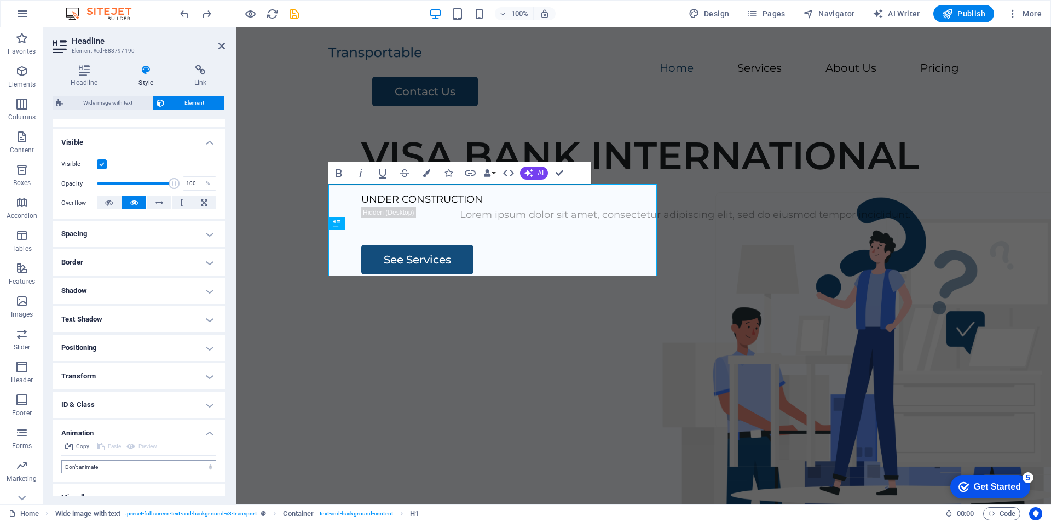
scroll to position [122, 0]
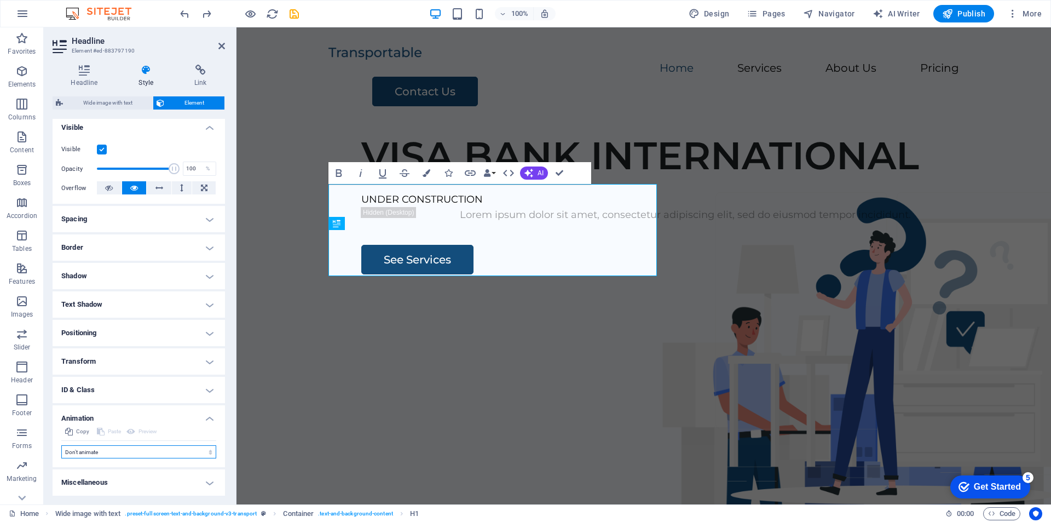
click at [143, 451] on select "Don't animate Show / Hide Slide up/down Zoom in/out Slide left to right Slide r…" at bounding box center [138, 451] width 155 height 13
select select "pulse"
click at [61, 445] on select "Don't animate Show / Hide Slide up/down Zoom in/out Slide left to right Slide r…" at bounding box center [138, 451] width 155 height 13
select select "scroll"
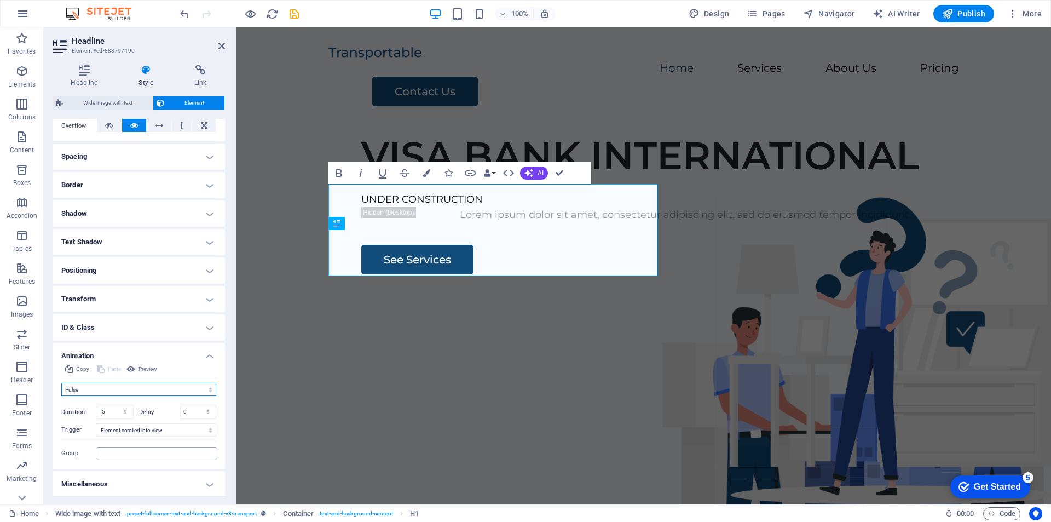
scroll to position [186, 0]
click at [126, 411] on select "s ms" at bounding box center [125, 409] width 15 height 13
select select "ms"
click at [118, 403] on select "s ms" at bounding box center [125, 409] width 15 height 13
type input "500"
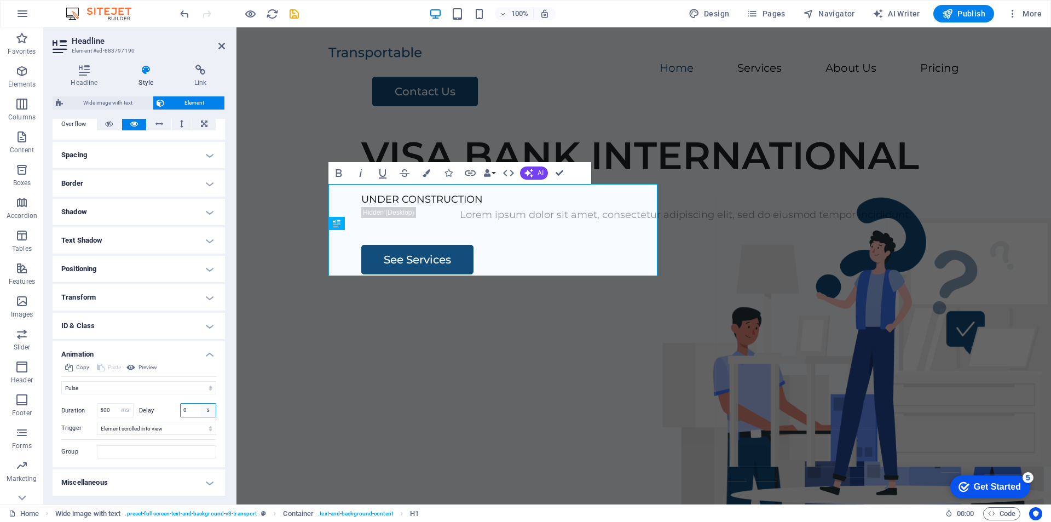
click at [207, 413] on select "s ms" at bounding box center [207, 409] width 15 height 13
select select "ms"
click at [200, 403] on select "s ms" at bounding box center [207, 409] width 15 height 13
click at [114, 390] on select "Don't animate Show / Hide Slide up/down Zoom in/out Slide left to right Slide r…" at bounding box center [138, 387] width 155 height 13
click at [61, 381] on select "Don't animate Show / Hide Slide up/down Zoom in/out Slide left to right Slide r…" at bounding box center [138, 387] width 155 height 13
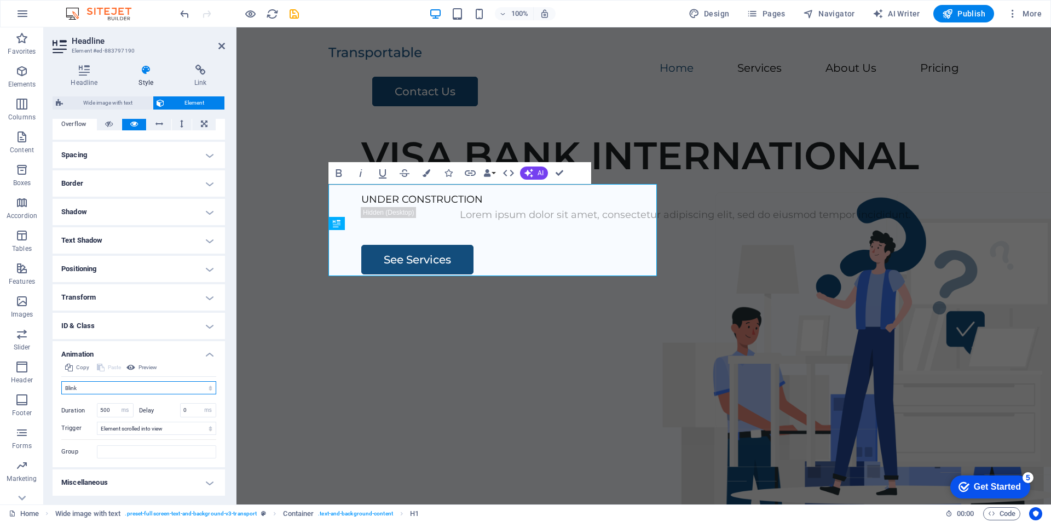
click at [99, 391] on select "Don't animate Show / Hide Slide up/down Zoom in/out Slide left to right Slide r…" at bounding box center [138, 387] width 155 height 13
select select "move-left-to-right"
click at [61, 381] on select "Don't animate Show / Hide Slide up/down Zoom in/out Slide left to right Slide r…" at bounding box center [138, 387] width 155 height 13
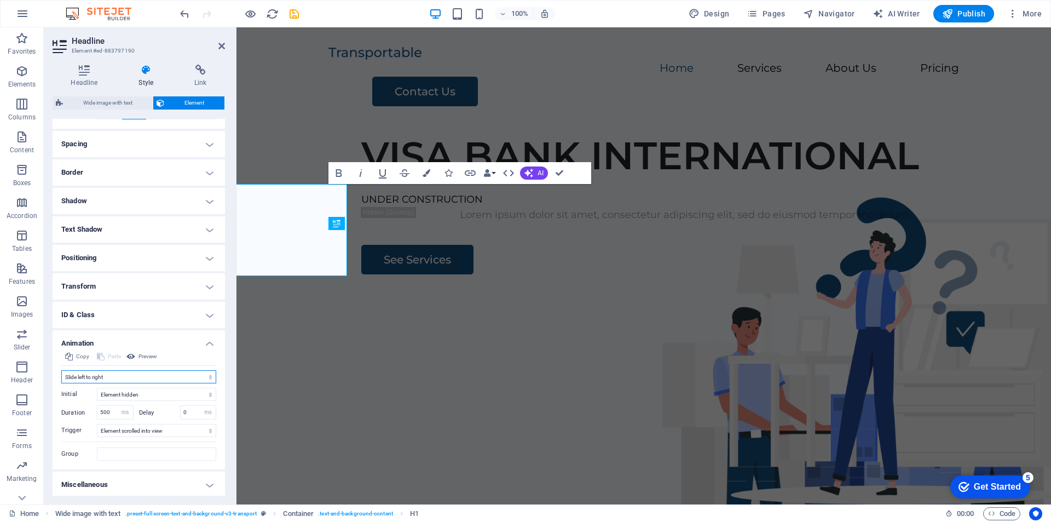
scroll to position [199, 0]
click at [108, 412] on input "500" at bounding box center [115, 409] width 36 height 13
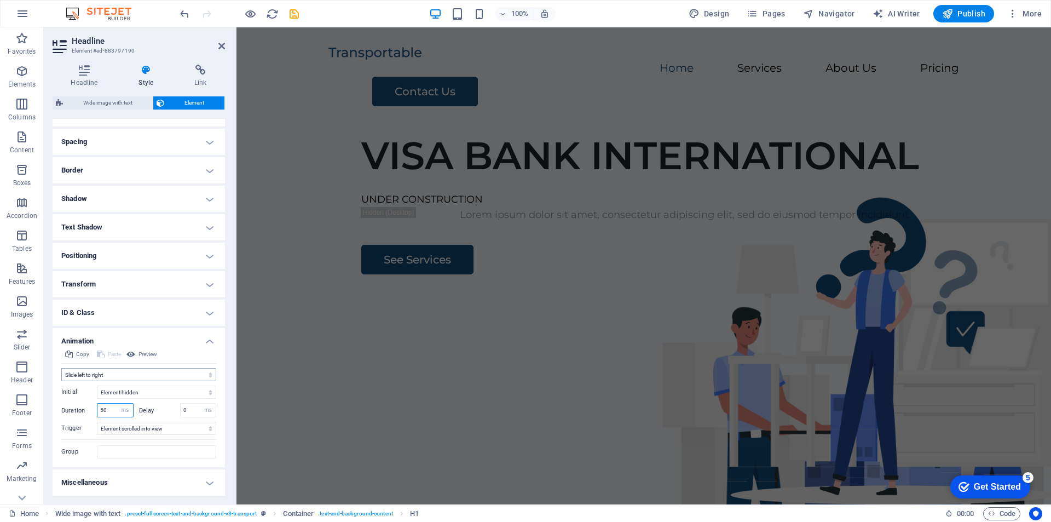
type input "50"
click at [140, 377] on select "Don't animate Show / Hide Slide up/down Zoom in/out Slide left to right Slide r…" at bounding box center [138, 374] width 155 height 13
select select "move-right-to-left"
click at [61, 368] on select "Don't animate Show / Hide Slide up/down Zoom in/out Slide left to right Slide r…" at bounding box center [138, 374] width 155 height 13
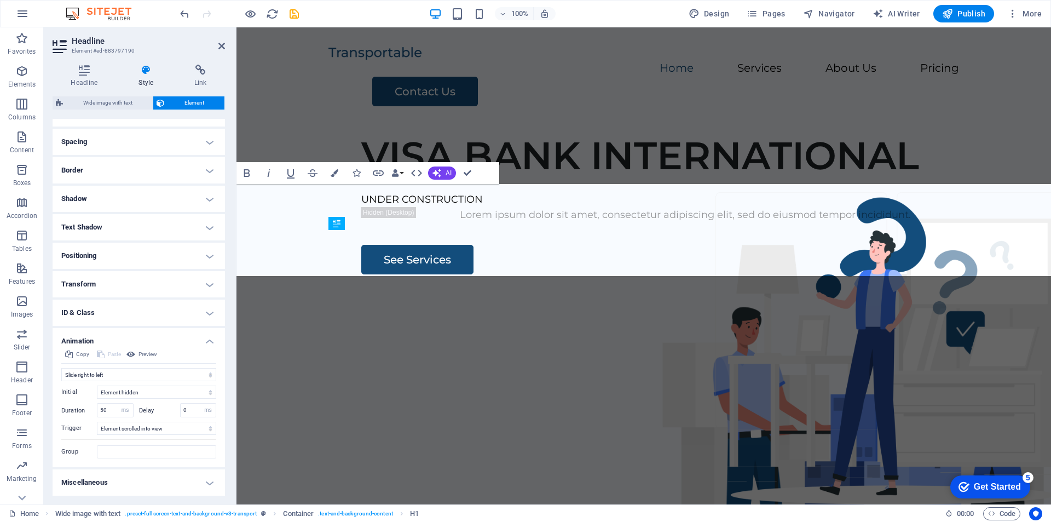
click at [109, 367] on div "Don't animate Show / Hide Slide up/down Zoom in/out Slide left to right Slide r…" at bounding box center [138, 411] width 155 height 95
click at [132, 355] on icon at bounding box center [130, 354] width 9 height 13
click at [110, 409] on input "50" at bounding box center [115, 409] width 36 height 13
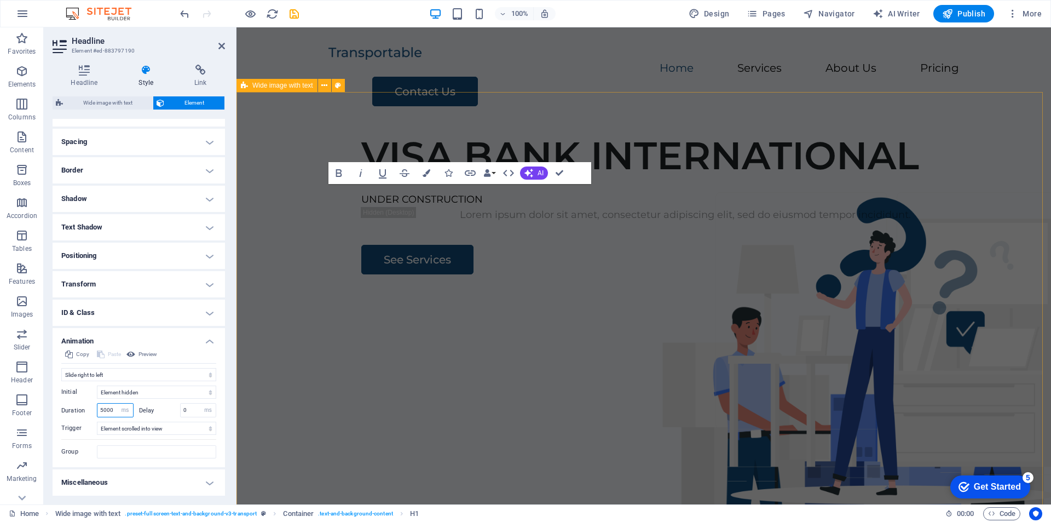
type input "5000"
click at [301, 136] on div "VISA BANK INTERNATIONAL UNDER CONSTRUCTION Lorem ipsum dolor sit amet, consecte…" at bounding box center [643, 333] width 815 height 419
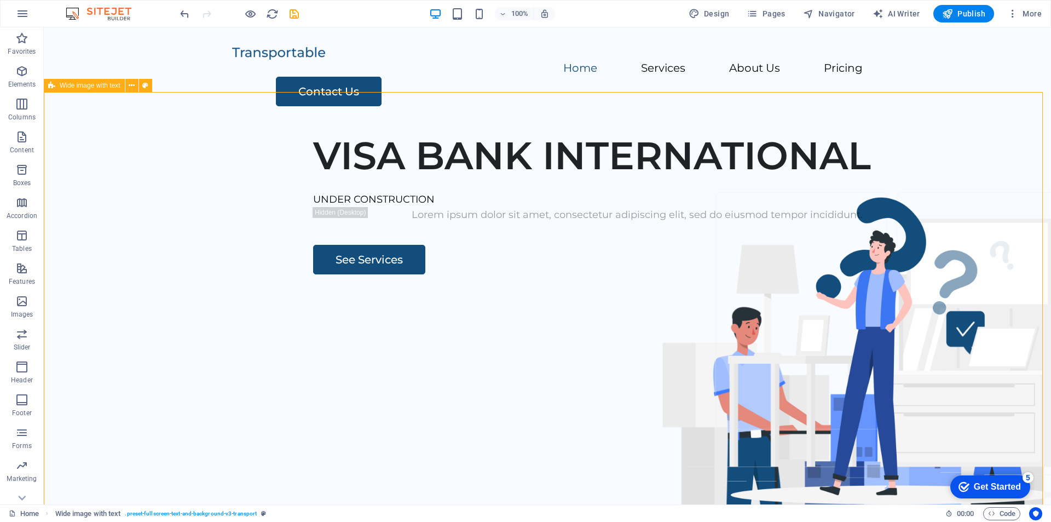
click at [301, 136] on div "VISA BANK INTERNATIONAL UNDER CONSTRUCTION Lorem ipsum dolor sit amet, consecte…" at bounding box center [547, 333] width 1007 height 419
click at [159, 202] on div "VISA BANK INTERNATIONAL UNDER CONSTRUCTION Lorem ipsum dolor sit amet, consecte…" at bounding box center [547, 333] width 1007 height 419
click at [176, 402] on div "VISA BANK INTERNATIONAL UNDER CONSTRUCTION Lorem ipsum dolor sit amet, consecte…" at bounding box center [547, 333] width 1007 height 419
click at [142, 173] on div "VISA BANK INTERNATIONAL UNDER CONSTRUCTION Lorem ipsum dolor sit amet, consecte…" at bounding box center [547, 333] width 1007 height 419
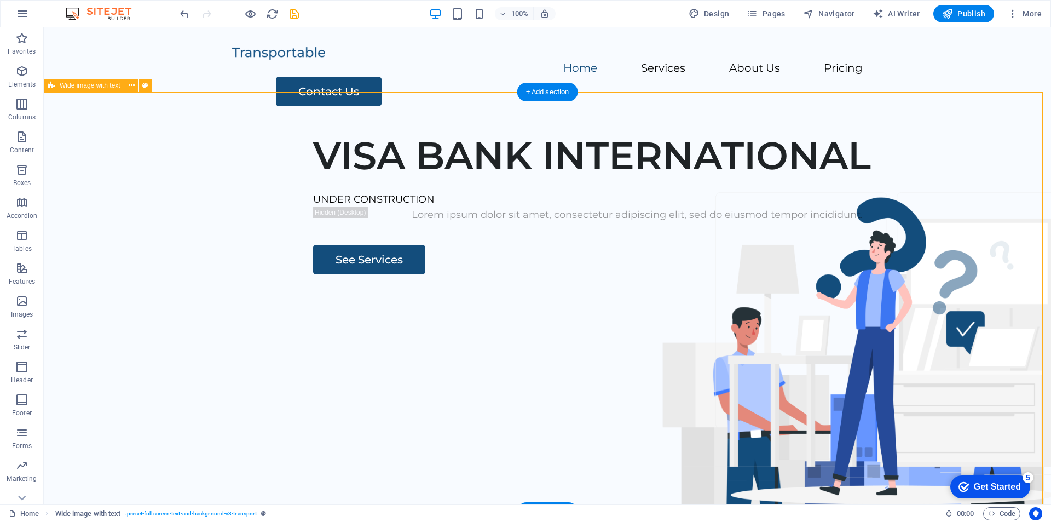
click at [142, 173] on div "VISA BANK INTERNATIONAL UNDER CONSTRUCTION Lorem ipsum dolor sit amet, consecte…" at bounding box center [547, 333] width 1007 height 419
select select "px"
select select "%"
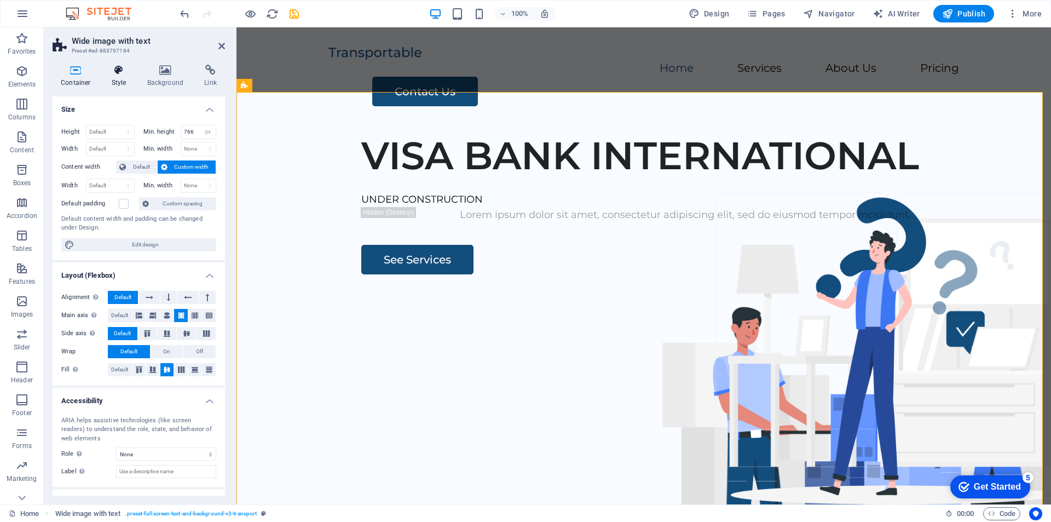
click at [120, 80] on h4 "Style" at bounding box center [121, 76] width 36 height 23
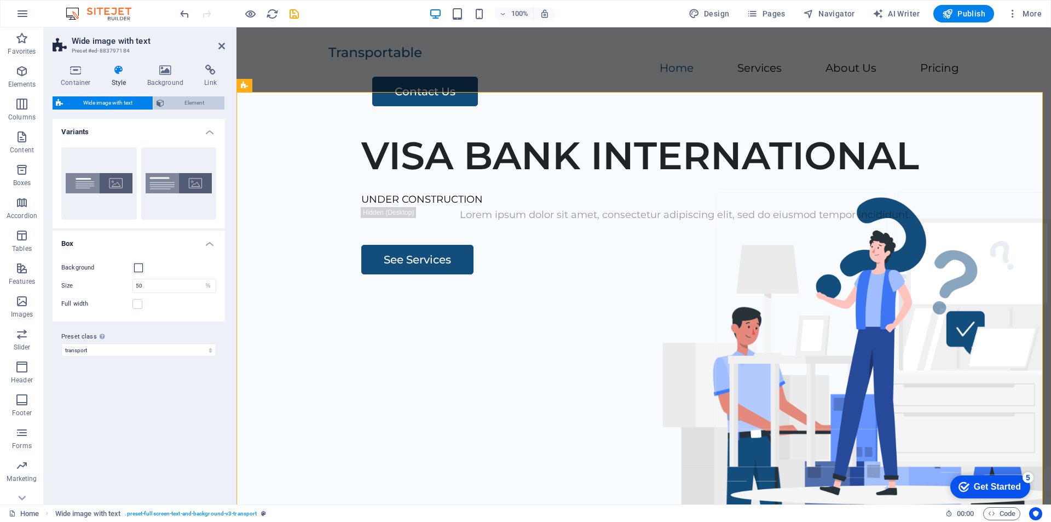
click at [194, 105] on span "Element" at bounding box center [195, 102] width 54 height 13
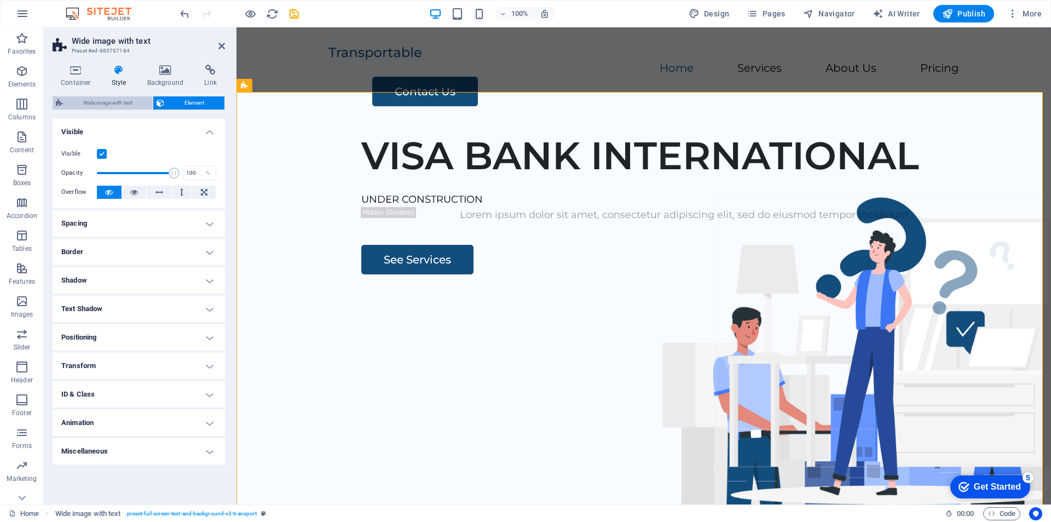
click at [96, 100] on span "Wide image with text" at bounding box center [107, 102] width 83 height 13
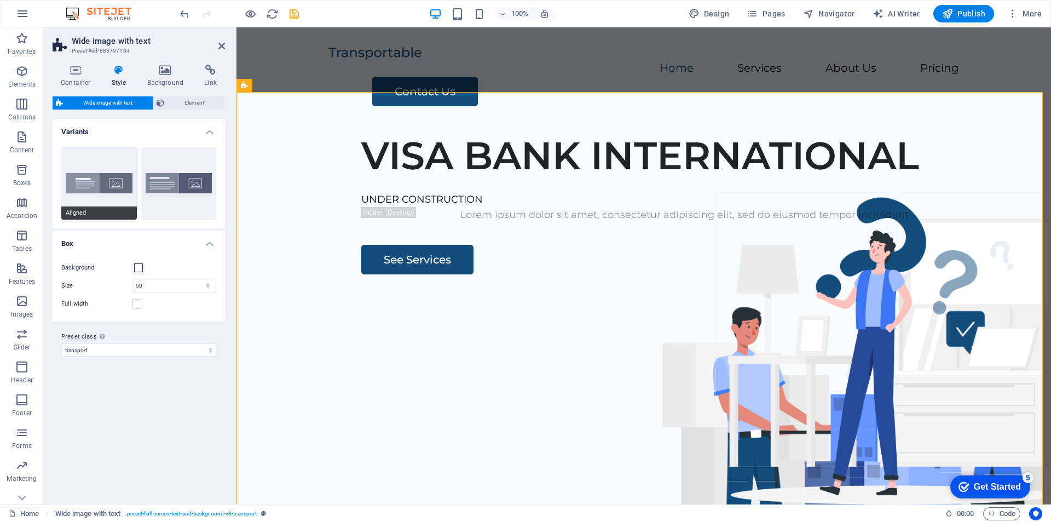
click at [92, 181] on button "Aligned" at bounding box center [99, 183] width 76 height 72
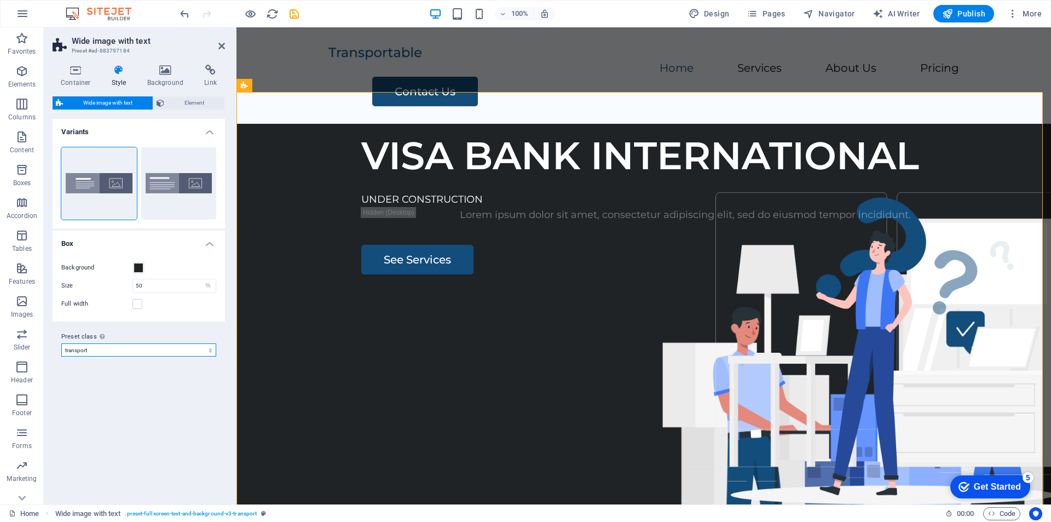
click at [118, 347] on select "transport Add preset class" at bounding box center [138, 349] width 155 height 13
click at [61, 343] on select "transport Add preset class" at bounding box center [138, 349] width 155 height 13
select select "preset-fullscreen-text-and-background-v3-transport"
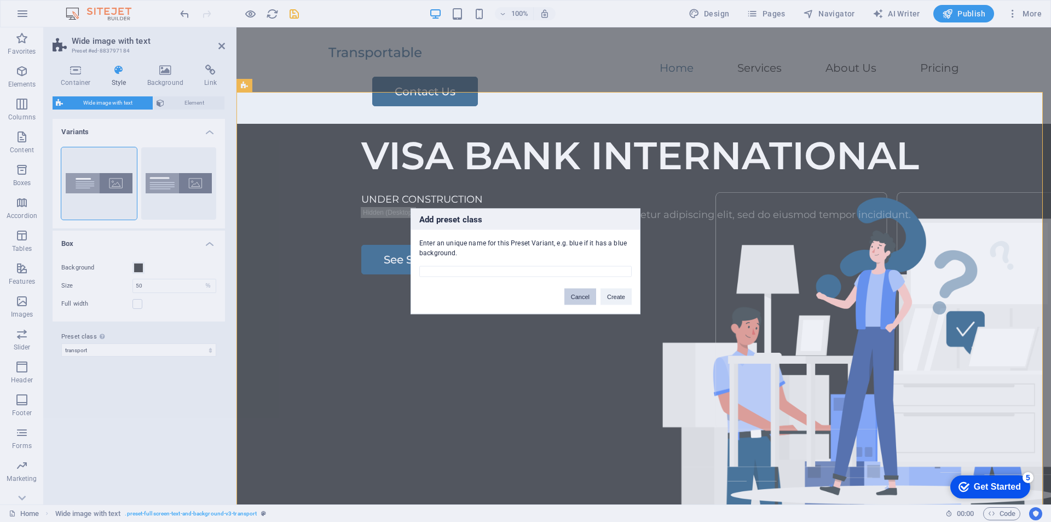
click at [575, 300] on button "Cancel" at bounding box center [580, 296] width 32 height 16
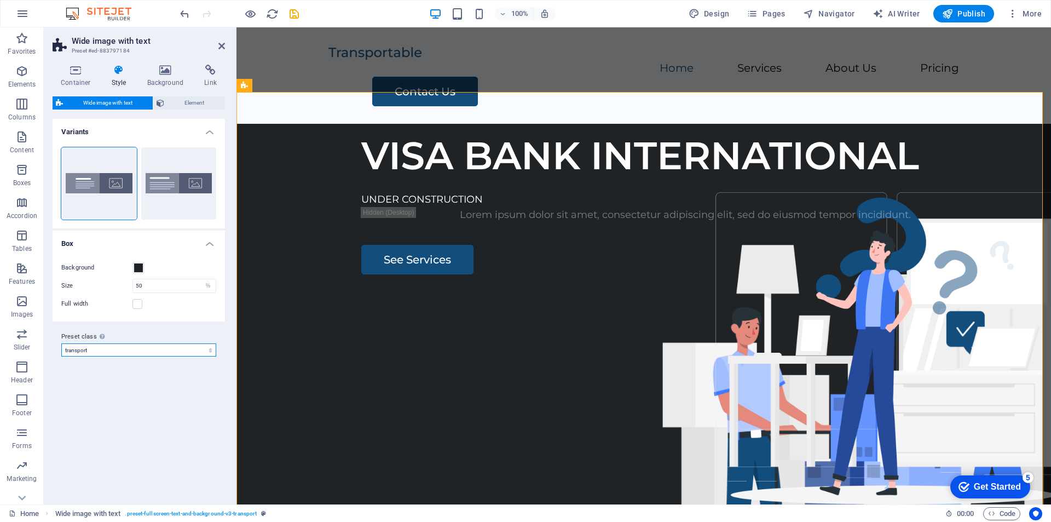
click at [126, 351] on select "transport Add preset class" at bounding box center [138, 349] width 155 height 13
click at [61, 343] on select "transport Add preset class" at bounding box center [138, 349] width 155 height 13
select select "preset-fullscreen-text-and-background-v3-transport"
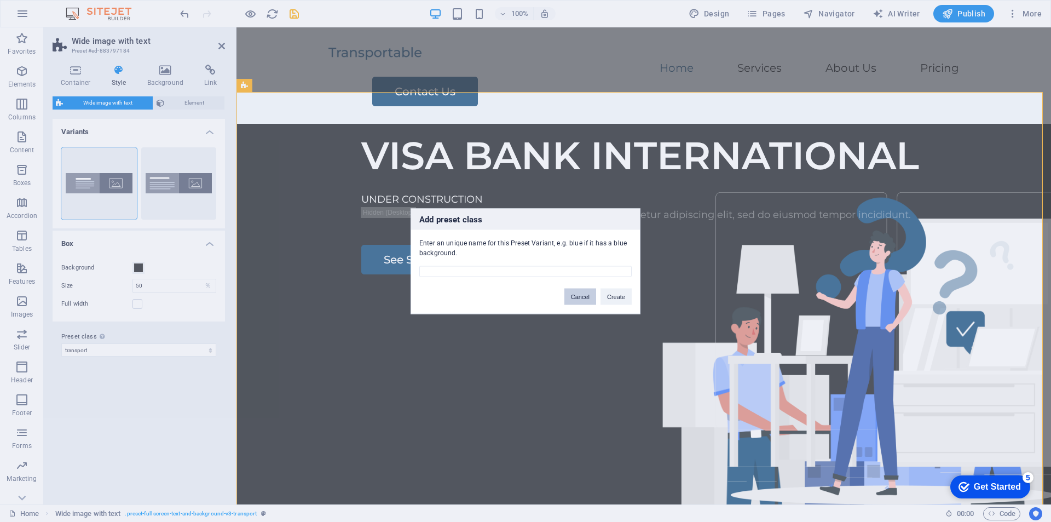
click at [575, 295] on button "Cancel" at bounding box center [580, 296] width 32 height 16
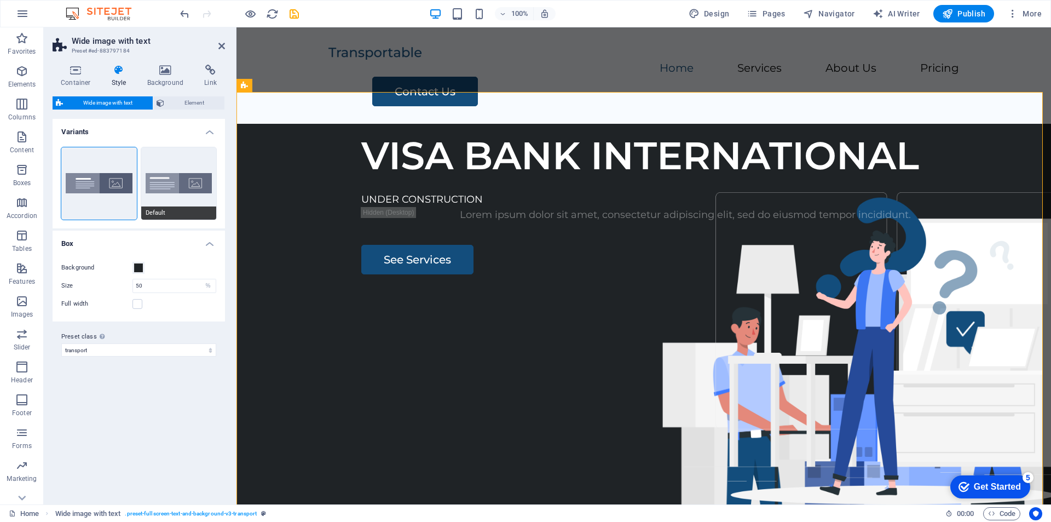
click at [182, 175] on button "Default" at bounding box center [179, 183] width 76 height 72
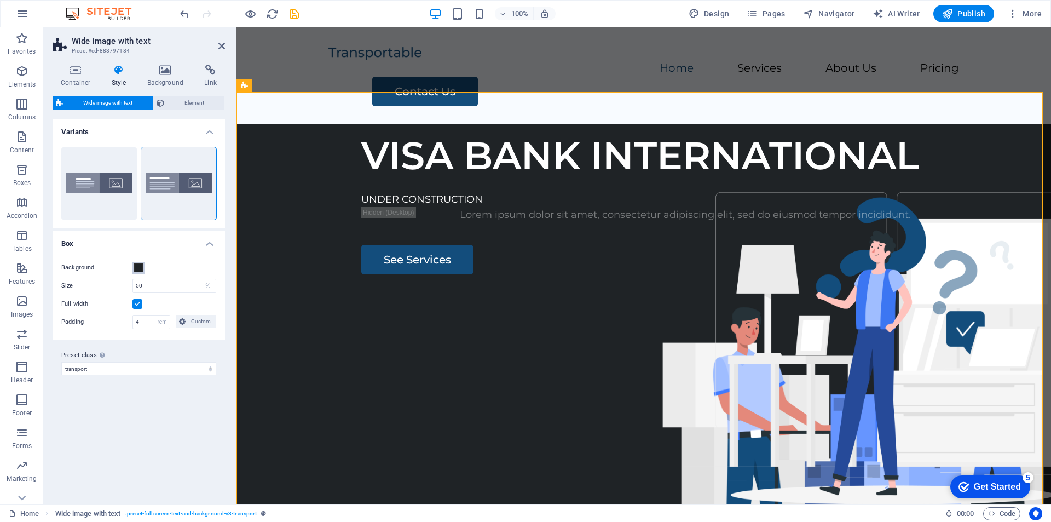
click at [141, 266] on span at bounding box center [138, 267] width 9 height 9
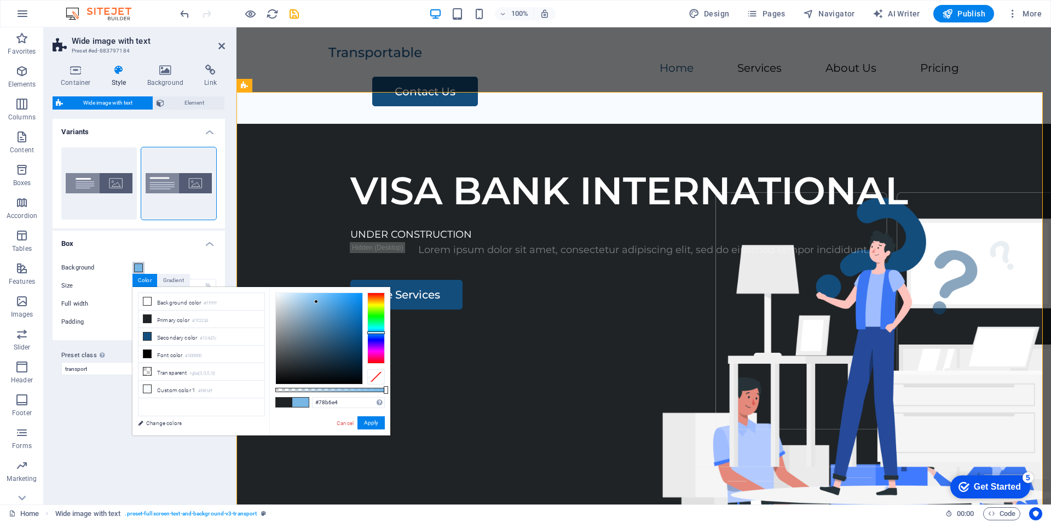
drag, startPoint x: 289, startPoint y: 368, endPoint x: 316, endPoint y: 302, distance: 71.7
click at [316, 302] on div at bounding box center [316, 301] width 4 height 4
click at [371, 416] on button "Apply" at bounding box center [370, 422] width 27 height 13
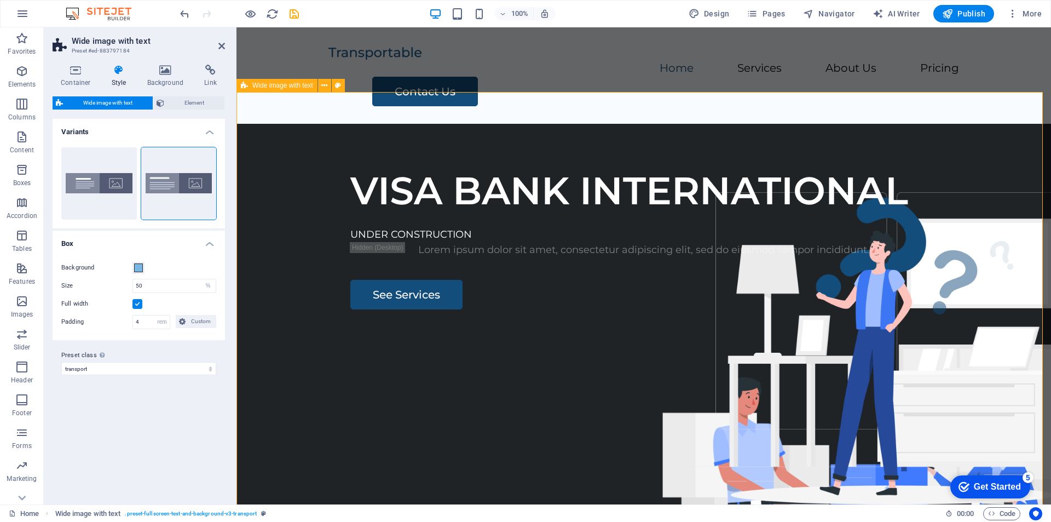
click at [514, 124] on div "VISA BANK INTERNATIONAL UNDER CONSTRUCTION Lorem ipsum dolor sit amet, consecte…" at bounding box center [643, 333] width 815 height 419
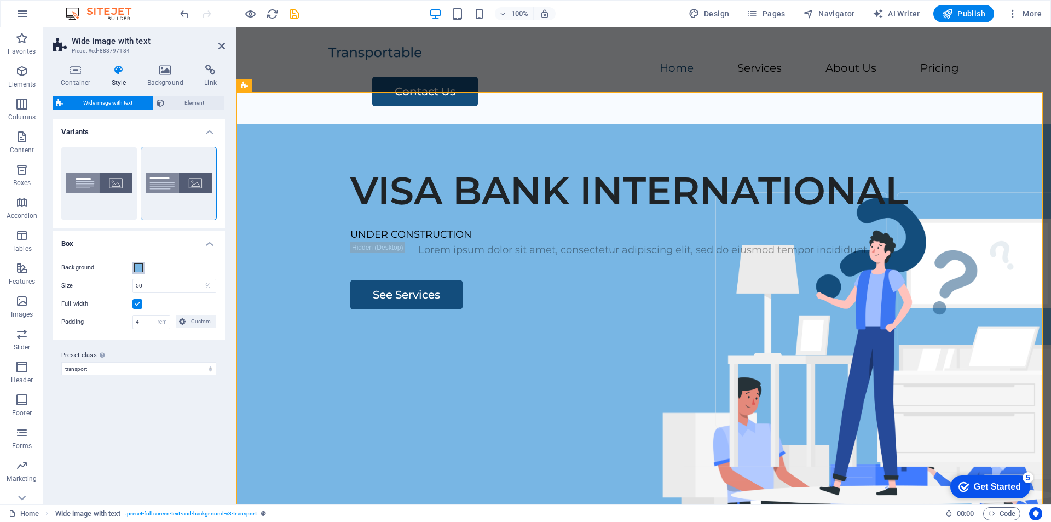
click at [140, 266] on span at bounding box center [138, 267] width 9 height 9
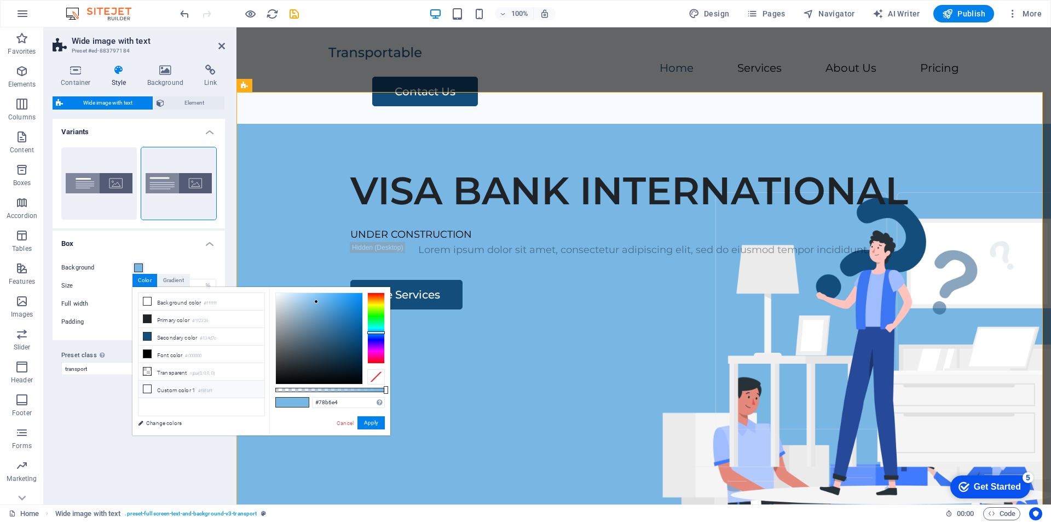
click at [145, 386] on icon at bounding box center [147, 389] width 8 height 8
type input "#f8fbff"
click at [372, 419] on button "Apply" at bounding box center [370, 422] width 27 height 13
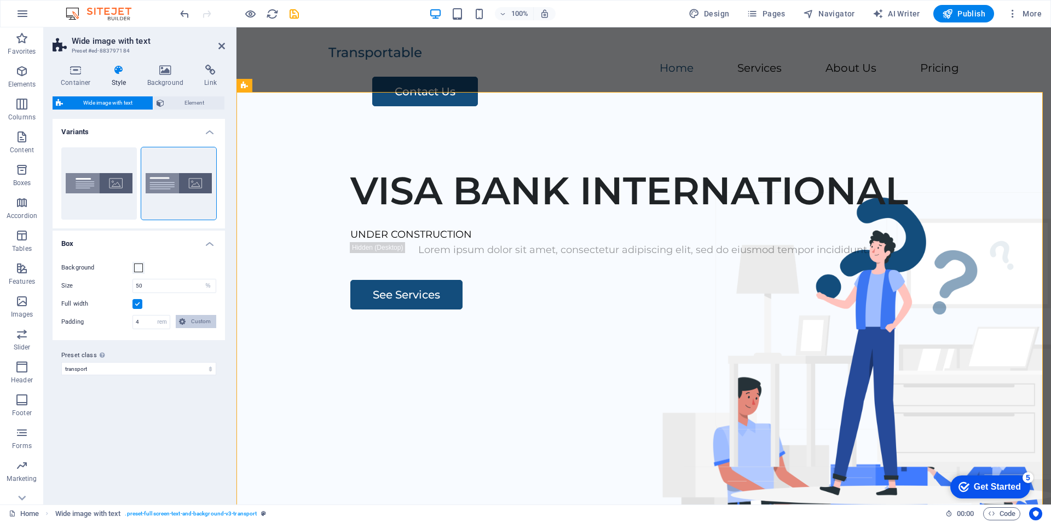
click at [205, 325] on span "Custom" at bounding box center [201, 321] width 24 height 13
click at [164, 451] on div "Variants Aligned Default Box Background Size 50 px rem % vh vw Full width Paddi…" at bounding box center [139, 307] width 172 height 377
click at [119, 73] on icon at bounding box center [118, 70] width 31 height 11
click at [78, 71] on icon at bounding box center [76, 70] width 47 height 11
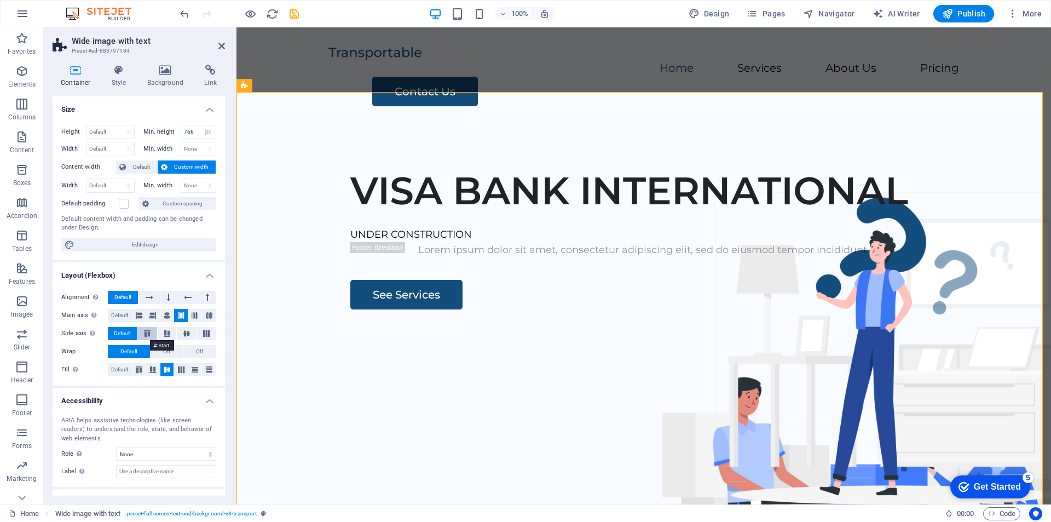
scroll to position [44, 0]
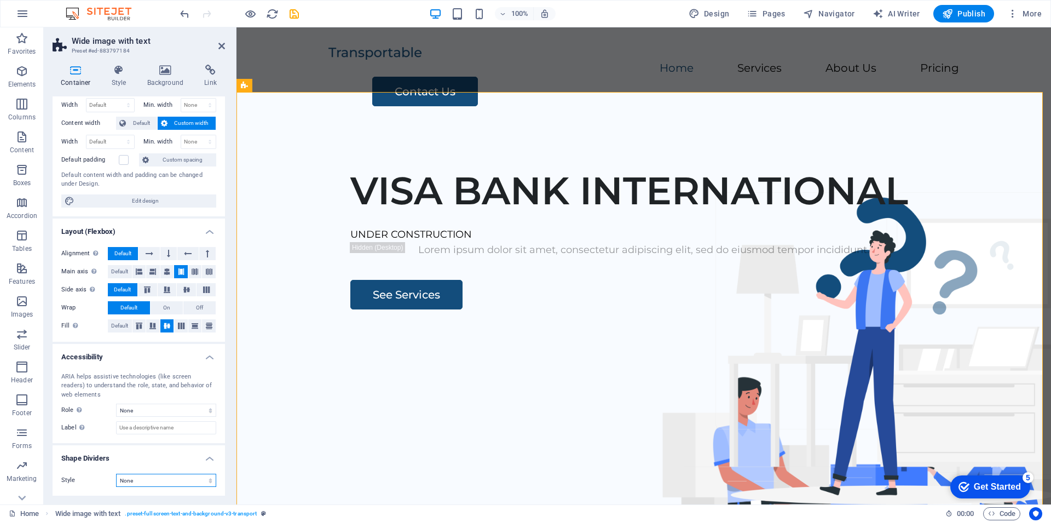
click at [153, 480] on select "None Triangle Square Diagonal Polygon 1 Polygon 2 Zigzag Multiple Zigzags Waves…" at bounding box center [166, 480] width 100 height 13
click at [393, 124] on div "VISA BANK INTERNATIONAL UNDER CONSTRUCTION Lorem ipsum dolor sit amet, consecte…" at bounding box center [643, 333] width 815 height 419
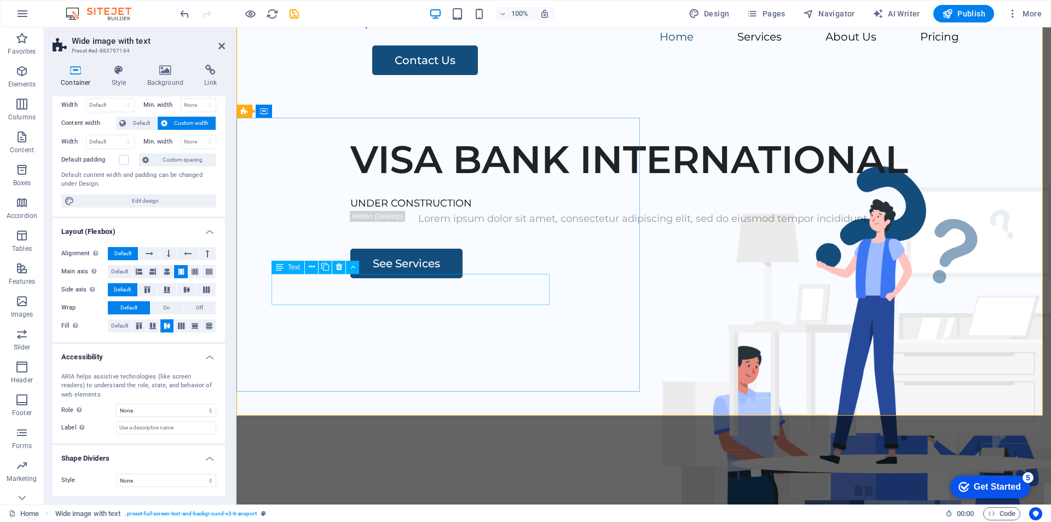
scroll to position [0, 0]
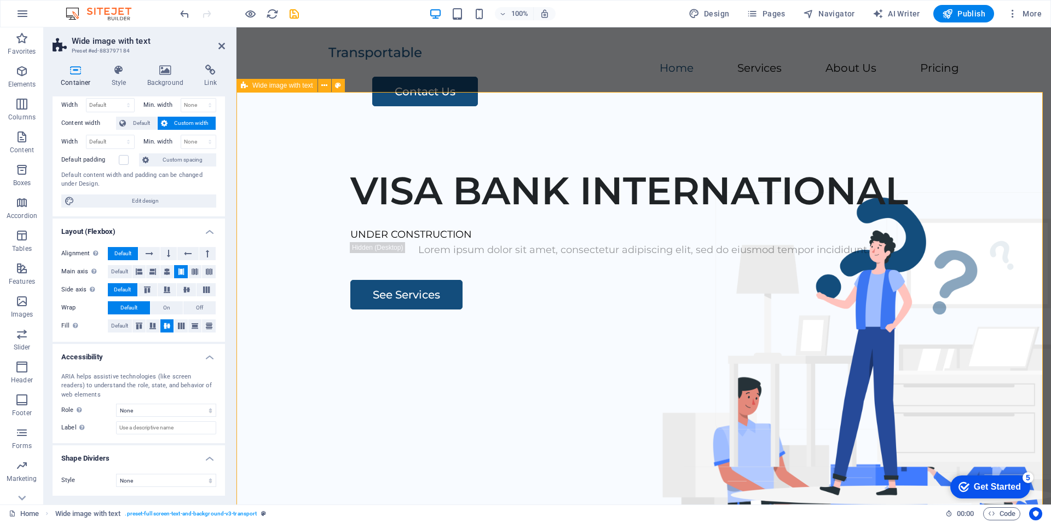
click at [500, 124] on div "VISA BANK INTERNATIONAL UNDER CONSTRUCTION Lorem ipsum dolor sit amet, consecte…" at bounding box center [643, 333] width 815 height 419
click at [126, 78] on h4 "Style" at bounding box center [121, 76] width 36 height 23
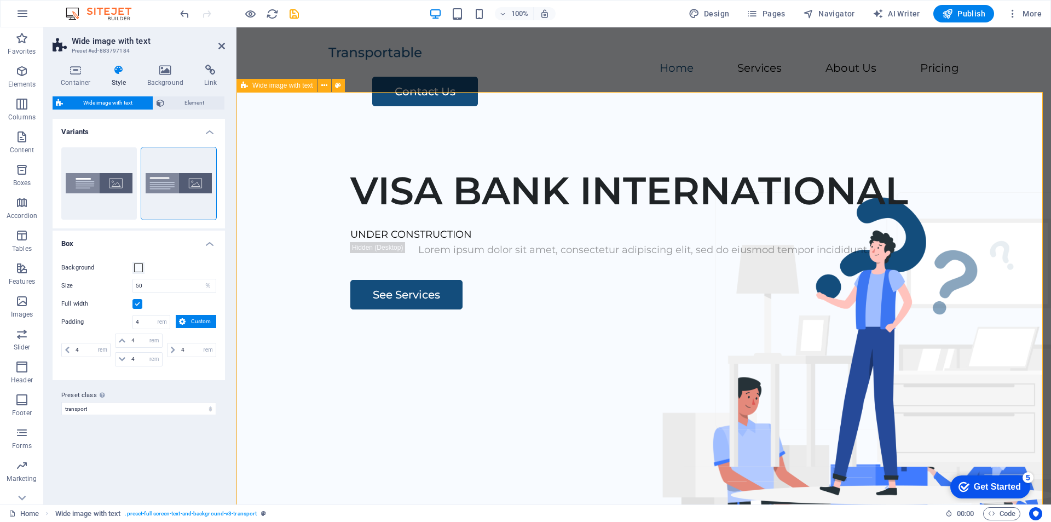
click at [379, 140] on div "VISA BANK INTERNATIONAL UNDER CONSTRUCTION Lorem ipsum dolor sit amet, consecte…" at bounding box center [643, 333] width 815 height 419
click at [995, 511] on span "Code" at bounding box center [1001, 513] width 27 height 13
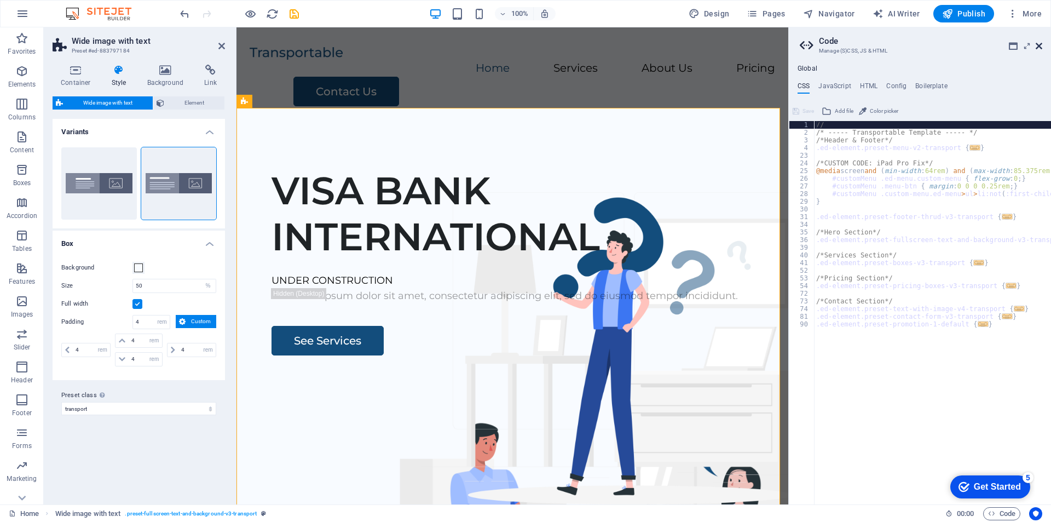
click at [1039, 44] on icon at bounding box center [1039, 46] width 7 height 9
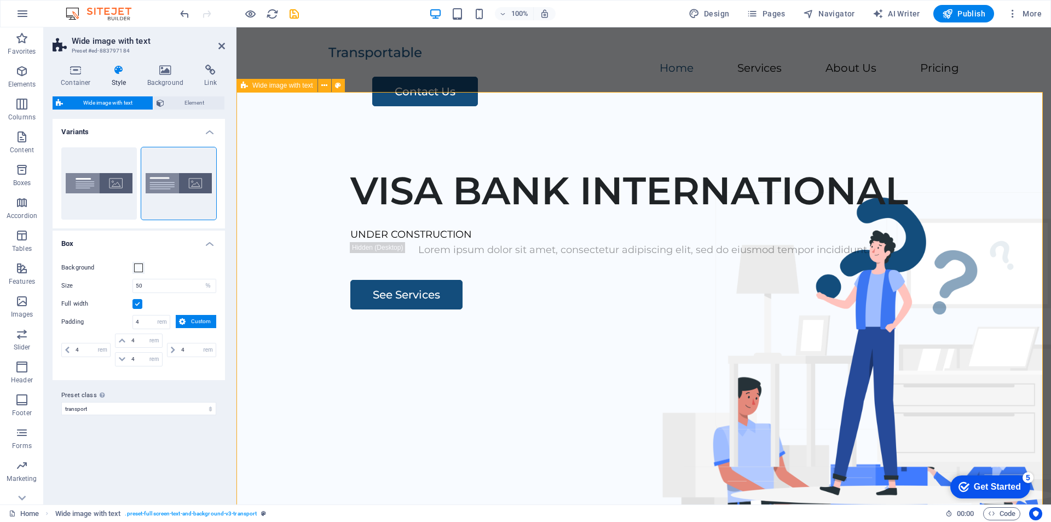
click at [494, 124] on div "VISA BANK INTERNATIONAL UNDER CONSTRUCTION Lorem ipsum dolor sit amet, consecte…" at bounding box center [643, 333] width 815 height 419
click at [763, 15] on span "Pages" at bounding box center [766, 13] width 38 height 11
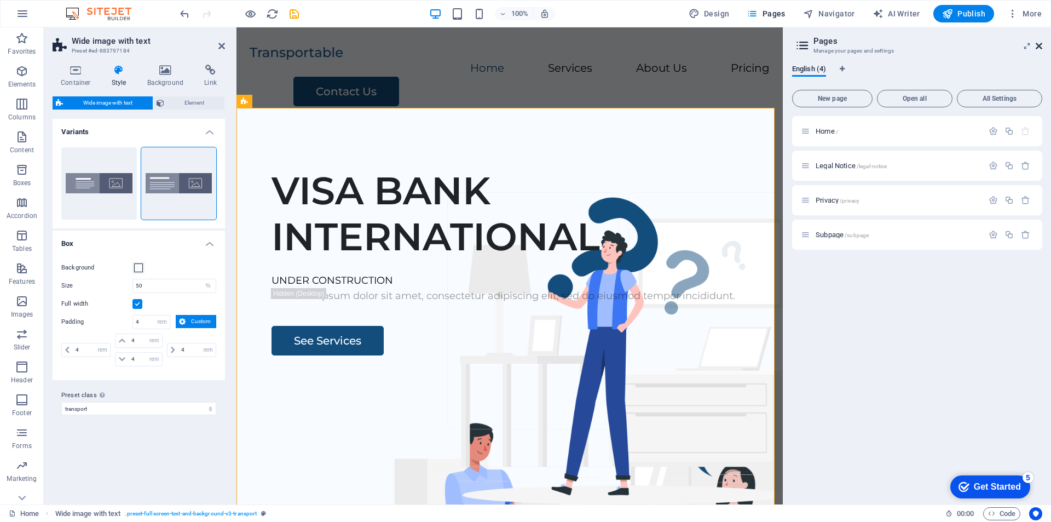
click at [1041, 46] on icon at bounding box center [1039, 46] width 7 height 9
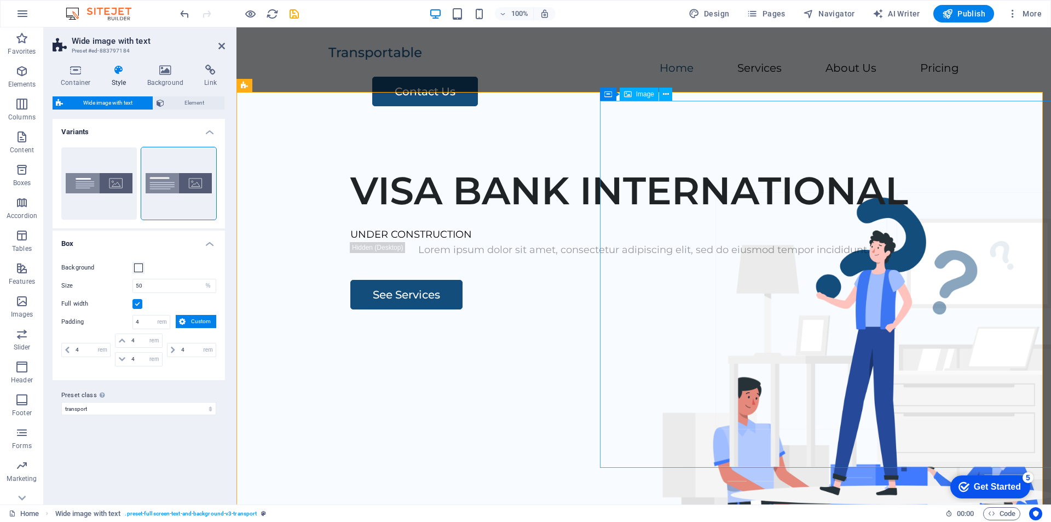
click at [679, 344] on figure at bounding box center [868, 527] width 520 height 367
click at [162, 79] on h4 "Background" at bounding box center [167, 76] width 57 height 23
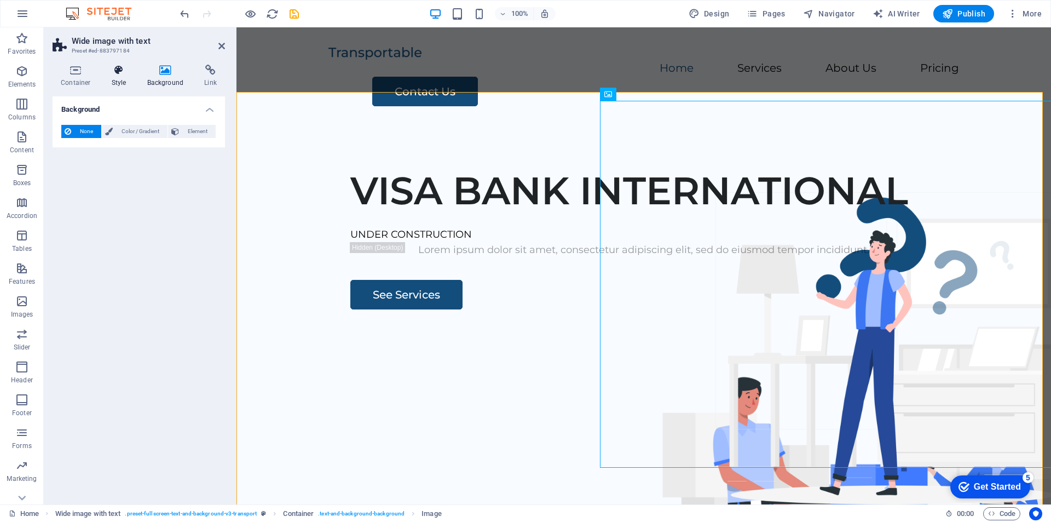
click at [123, 81] on h4 "Style" at bounding box center [121, 76] width 36 height 23
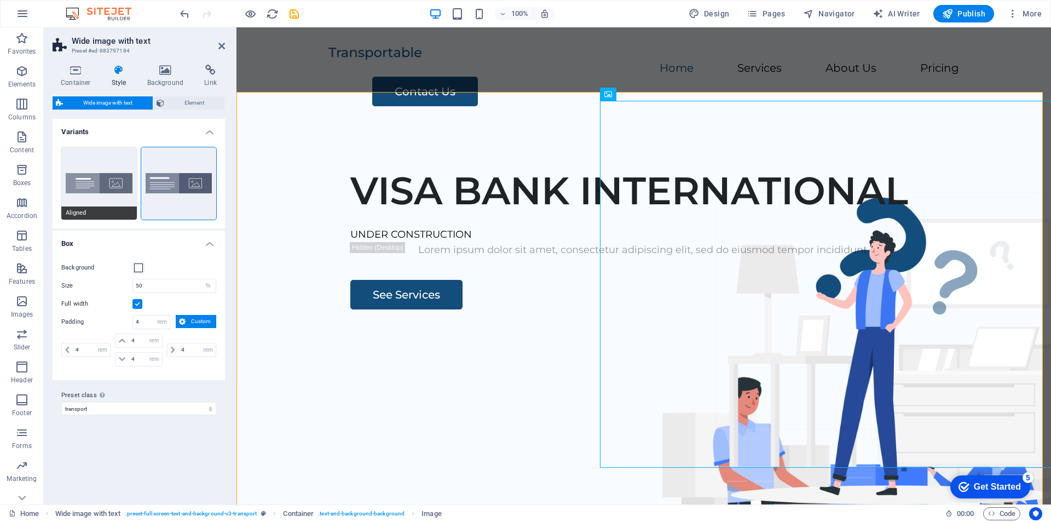
click at [109, 165] on button "Aligned" at bounding box center [99, 183] width 76 height 72
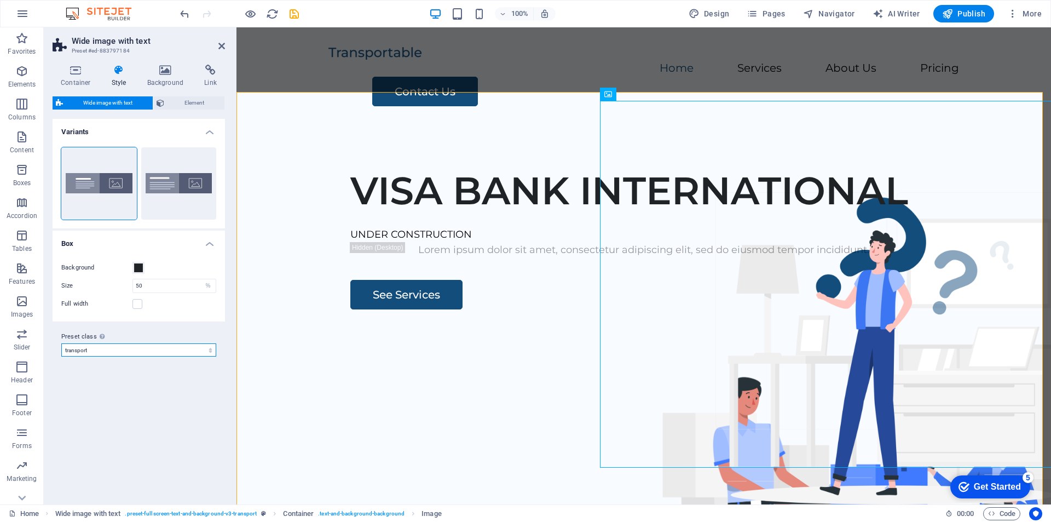
click at [134, 349] on select "transport Add preset class" at bounding box center [138, 349] width 155 height 13
click at [61, 343] on select "transport Add preset class" at bounding box center [138, 349] width 155 height 13
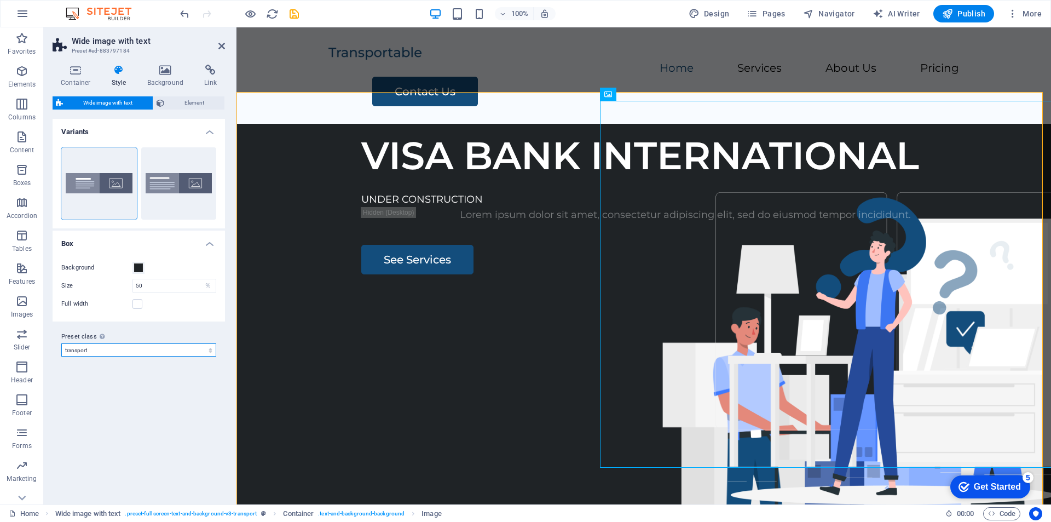
click at [141, 349] on select "transport Add preset class" at bounding box center [138, 349] width 155 height 13
click at [61, 343] on select "transport Add preset class" at bounding box center [138, 349] width 155 height 13
select select "preset-fullscreen-text-and-background-v3-transport"
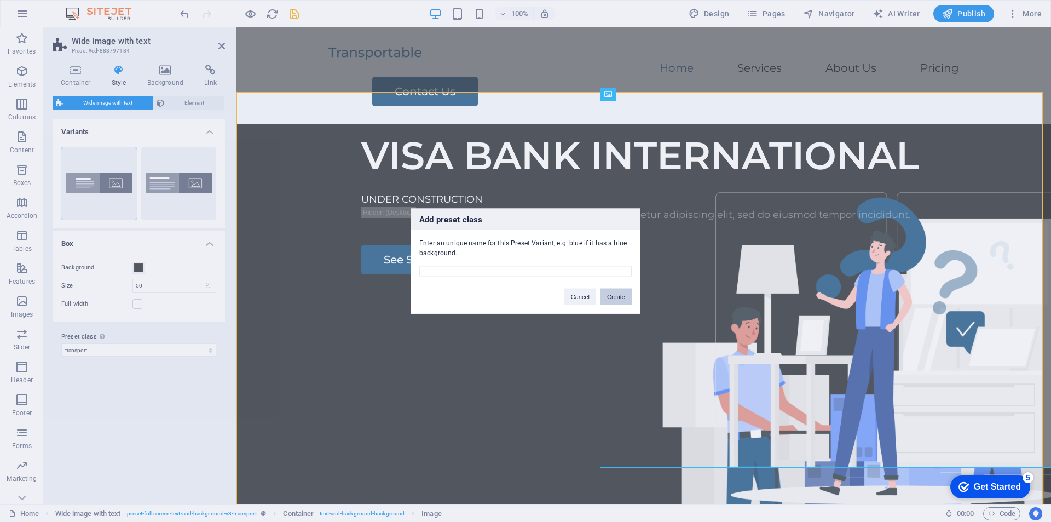
click at [614, 290] on button "Create" at bounding box center [616, 296] width 31 height 16
click at [574, 303] on button "Cancel" at bounding box center [580, 296] width 32 height 16
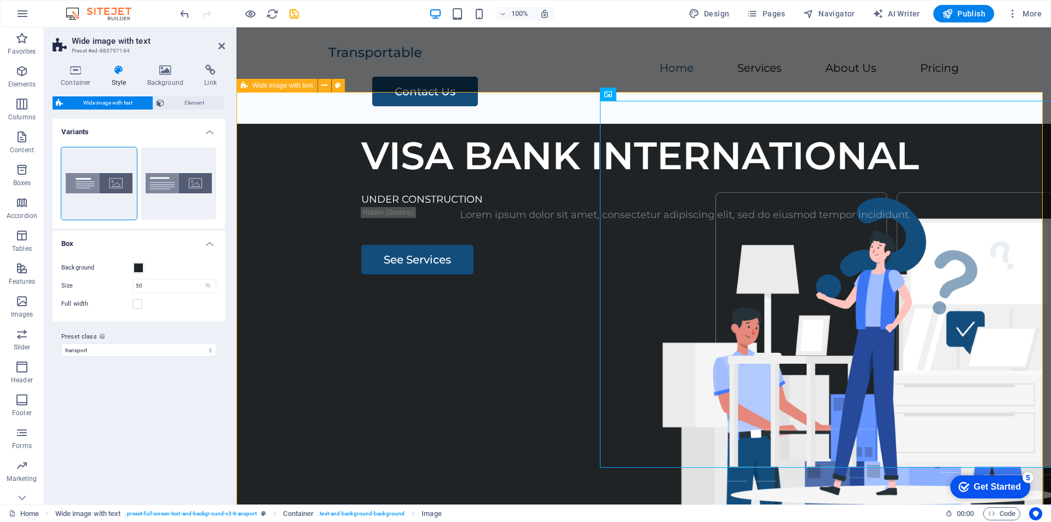
click at [322, 124] on div "VISA BANK INTERNATIONAL UNDER CONSTRUCTION Lorem ipsum dolor sit amet, consecte…" at bounding box center [643, 333] width 815 height 419
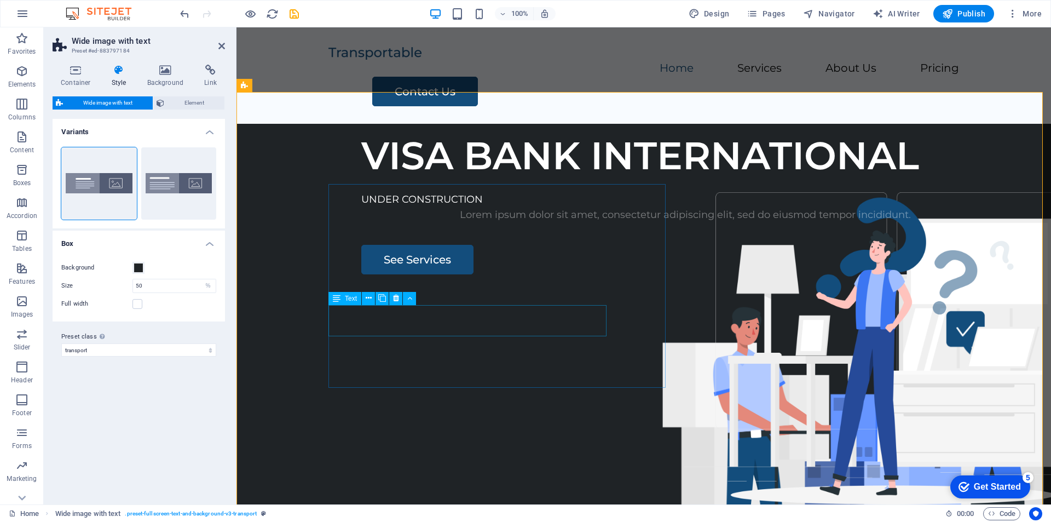
click at [361, 223] on div "Lorem ipsum dolor sit amet, consectetur adipiscing elit, sed do eiusmod tempor …" at bounding box center [685, 215] width 648 height 16
click at [123, 74] on icon at bounding box center [118, 70] width 31 height 11
click at [113, 73] on icon at bounding box center [118, 70] width 31 height 11
click at [196, 102] on span "Element" at bounding box center [195, 102] width 54 height 13
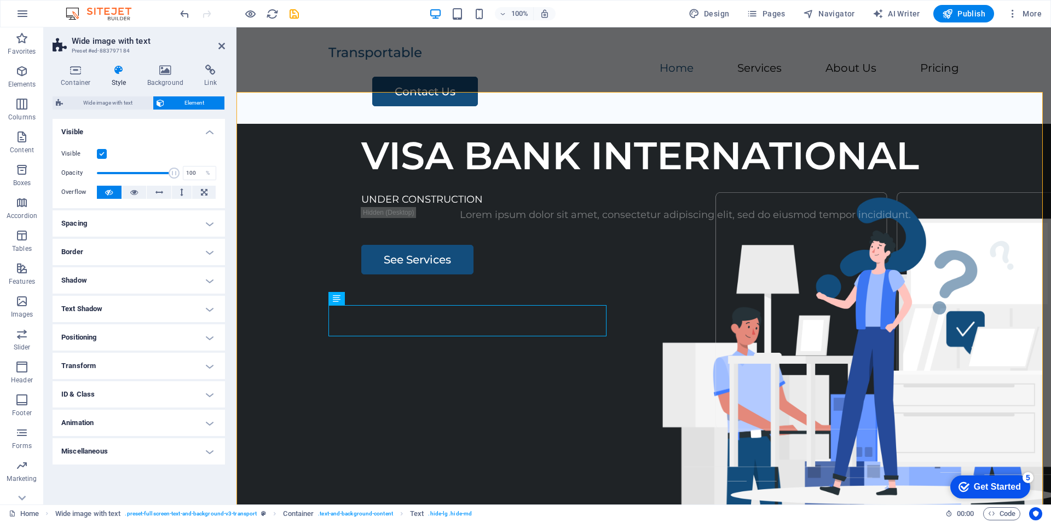
click at [123, 77] on h4 "Style" at bounding box center [121, 76] width 36 height 23
click at [122, 74] on icon at bounding box center [118, 70] width 31 height 11
click at [289, 130] on div "VISA BANK INTERNATIONAL UNDER CONSTRUCTION Lorem ipsum dolor sit amet, consecte…" at bounding box center [643, 333] width 815 height 419
click at [120, 73] on icon at bounding box center [118, 70] width 31 height 11
click at [105, 426] on h4 "Animation" at bounding box center [139, 422] width 172 height 26
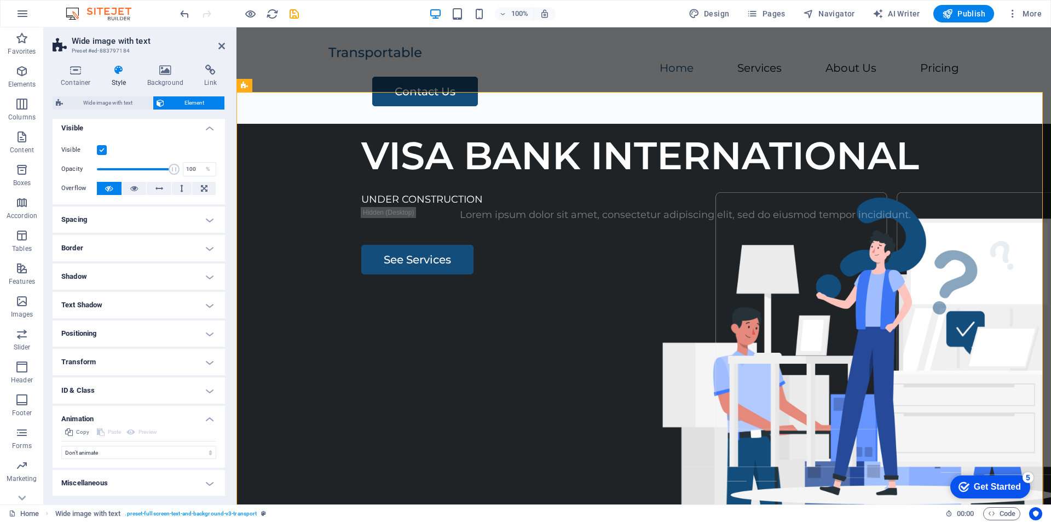
scroll to position [4, 0]
click at [108, 451] on select "Don't animate Show / Hide Slide up/down Zoom in/out Slide left to right Slide r…" at bounding box center [138, 451] width 155 height 13
select select "move-right-to-left"
click at [61, 445] on select "Don't animate Show / Hide Slide up/down Zoom in/out Slide left to right Slide r…" at bounding box center [138, 451] width 155 height 13
select select "scroll"
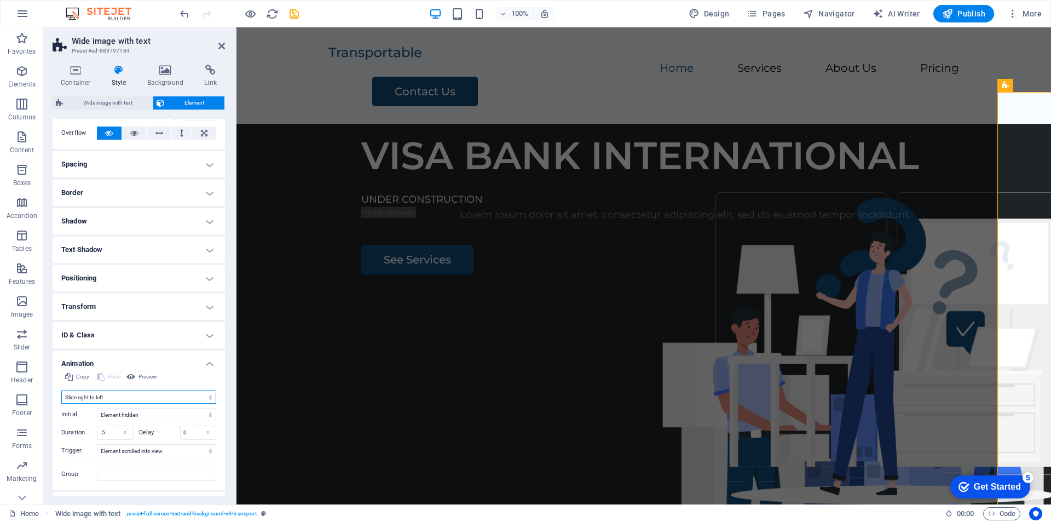
scroll to position [82, 0]
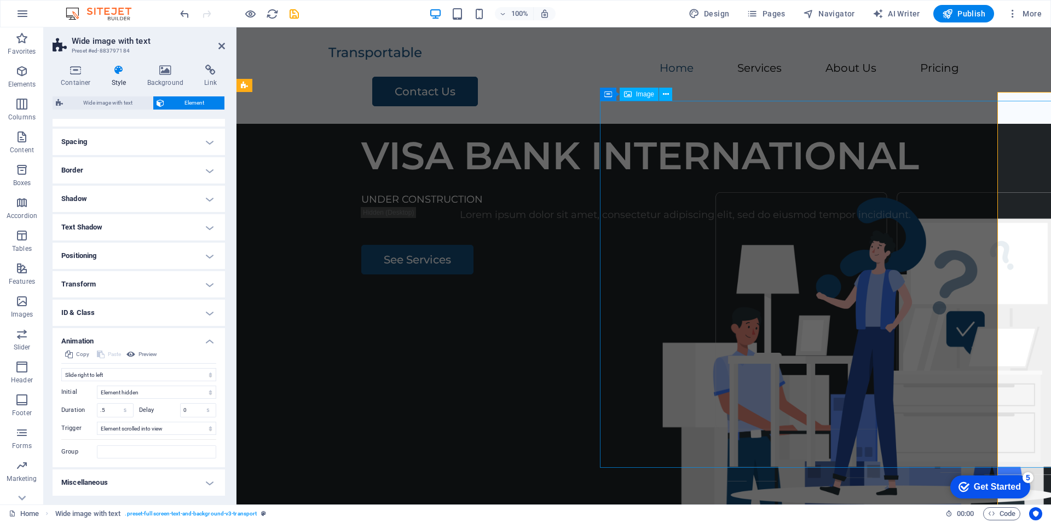
click at [1018, 274] on figure at bounding box center [868, 457] width 520 height 367
click at [434, 49] on span "Menu" at bounding box center [442, 45] width 16 height 7
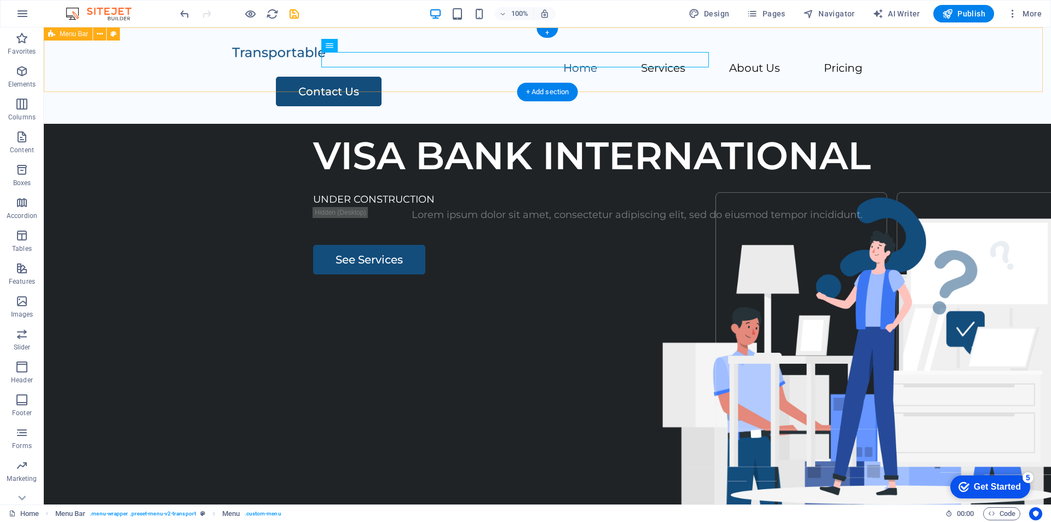
click at [156, 49] on div "Home Services About Us Pricing Contact Us" at bounding box center [547, 75] width 1007 height 96
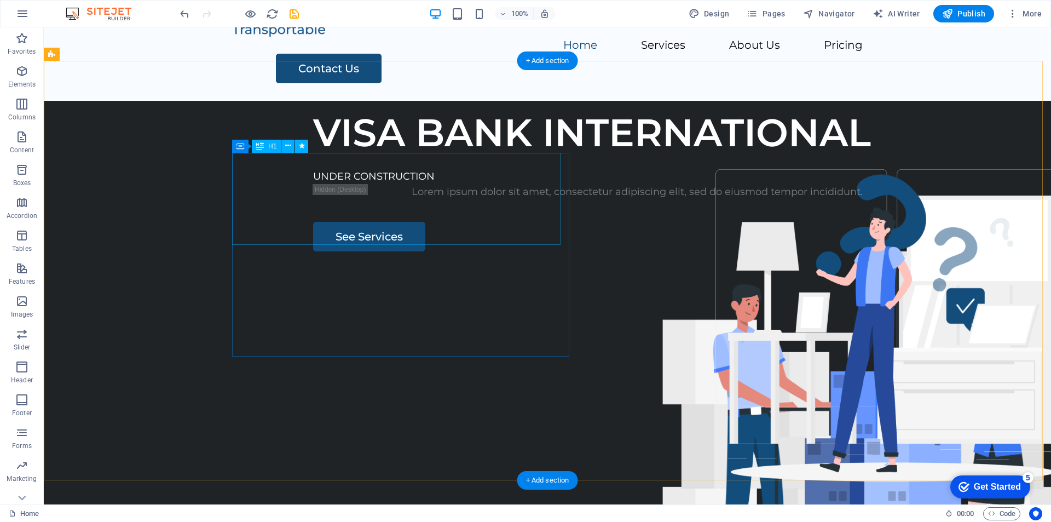
scroll to position [0, 0]
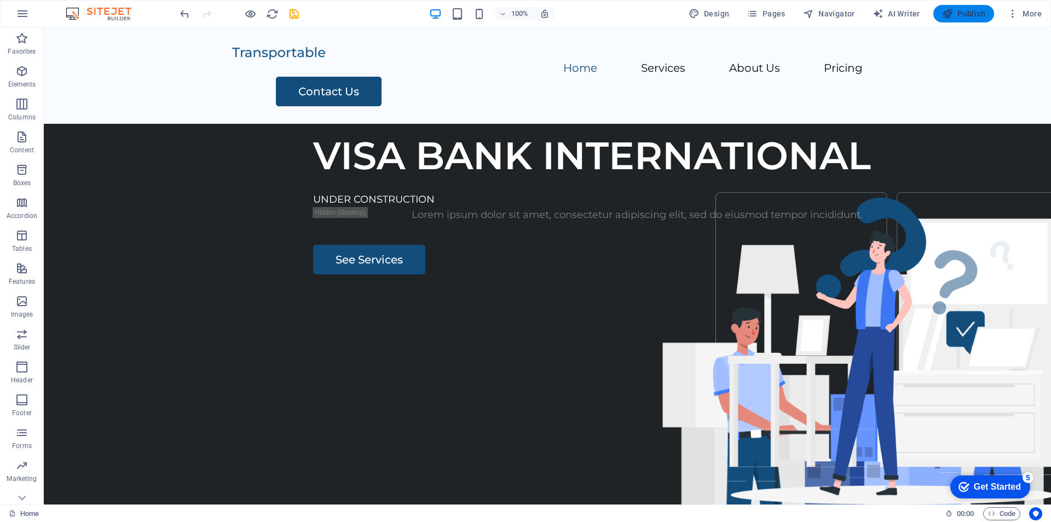
click at [962, 10] on span "Publish" at bounding box center [963, 13] width 43 height 11
